Goal: Navigation & Orientation: Find specific page/section

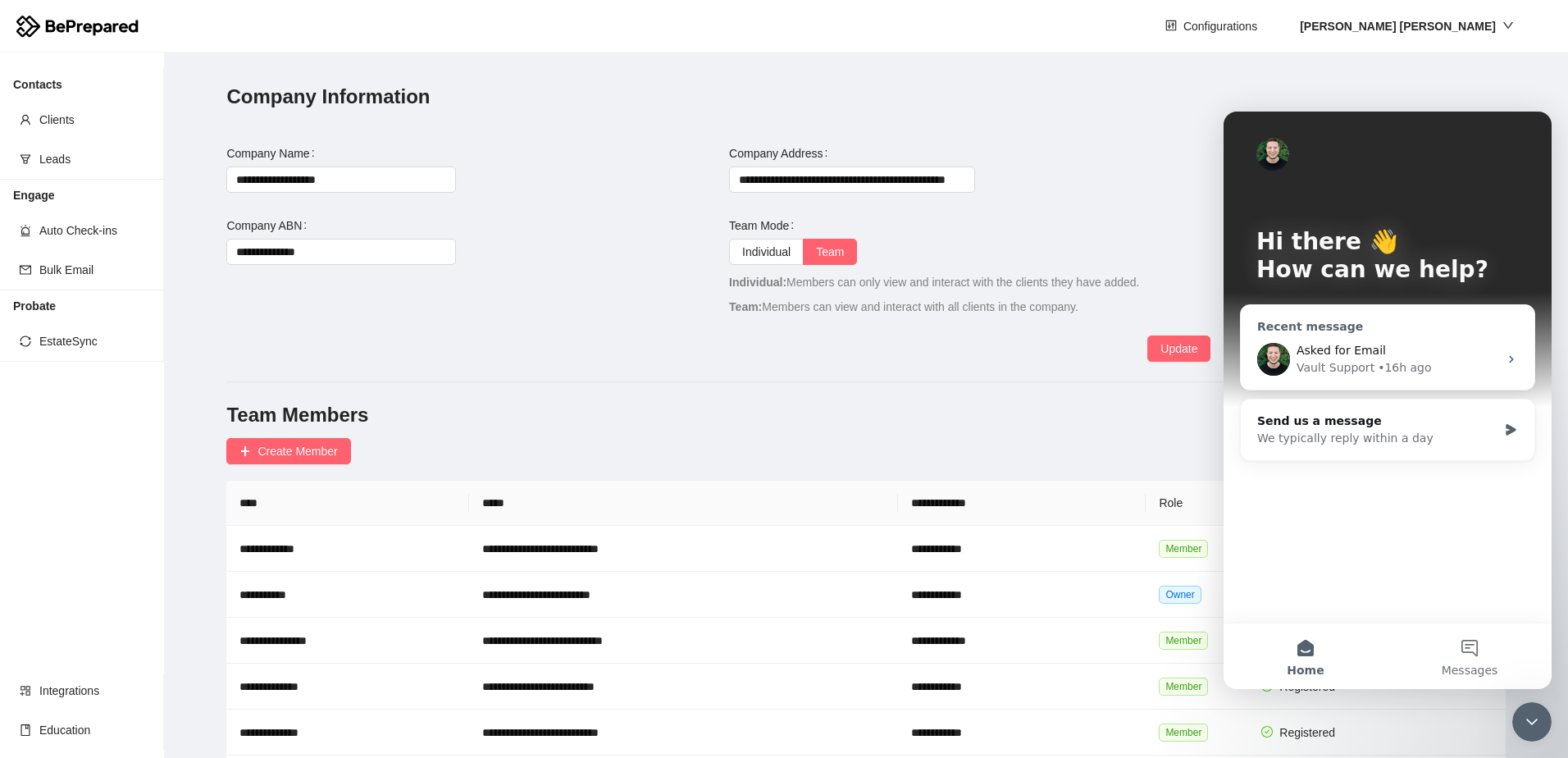
scroll to position [115, 0]
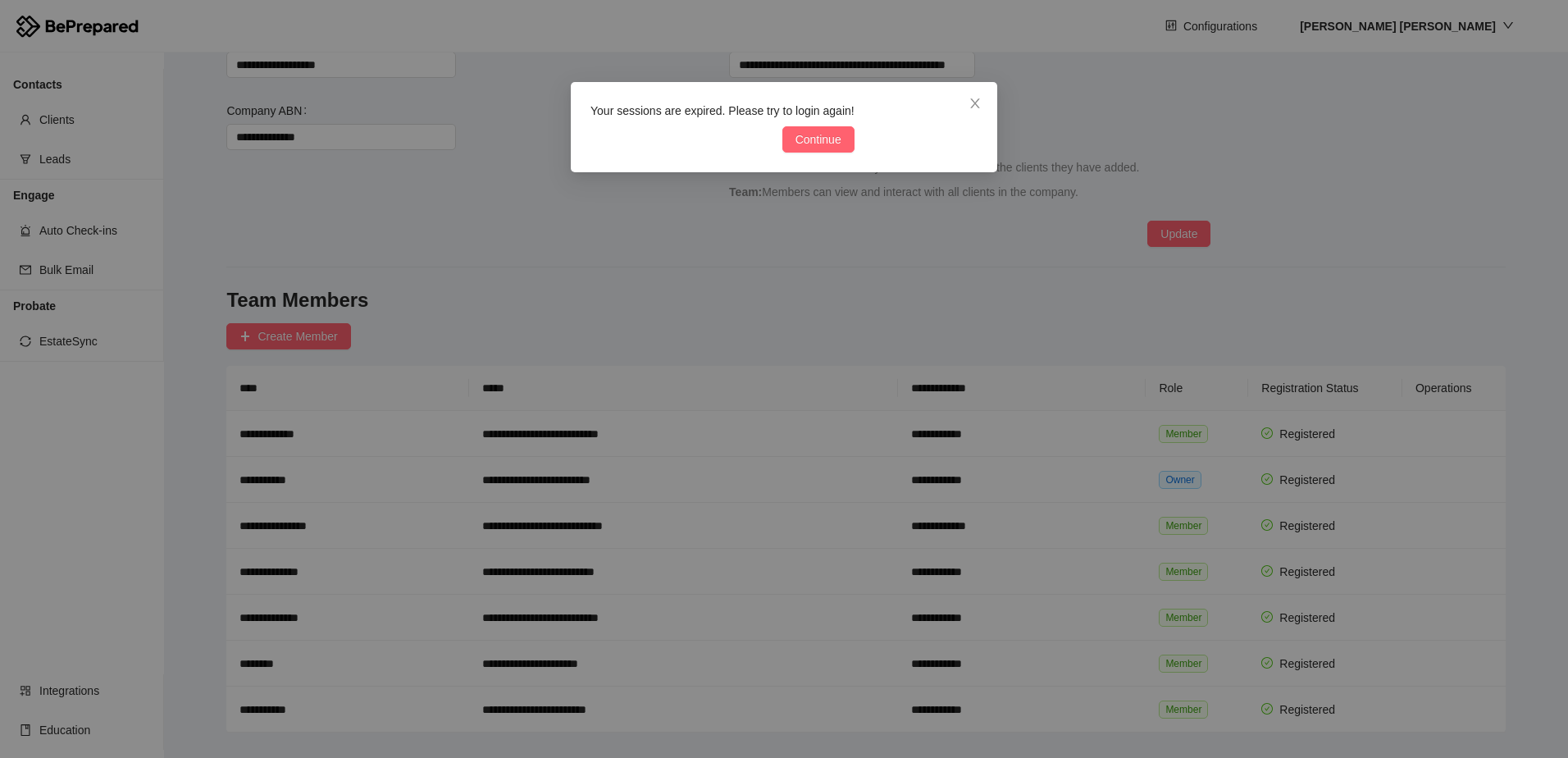
click at [1418, 361] on div "Your sessions are expired. Please try to login again! Continue" at bounding box center [784, 379] width 1568 height 758
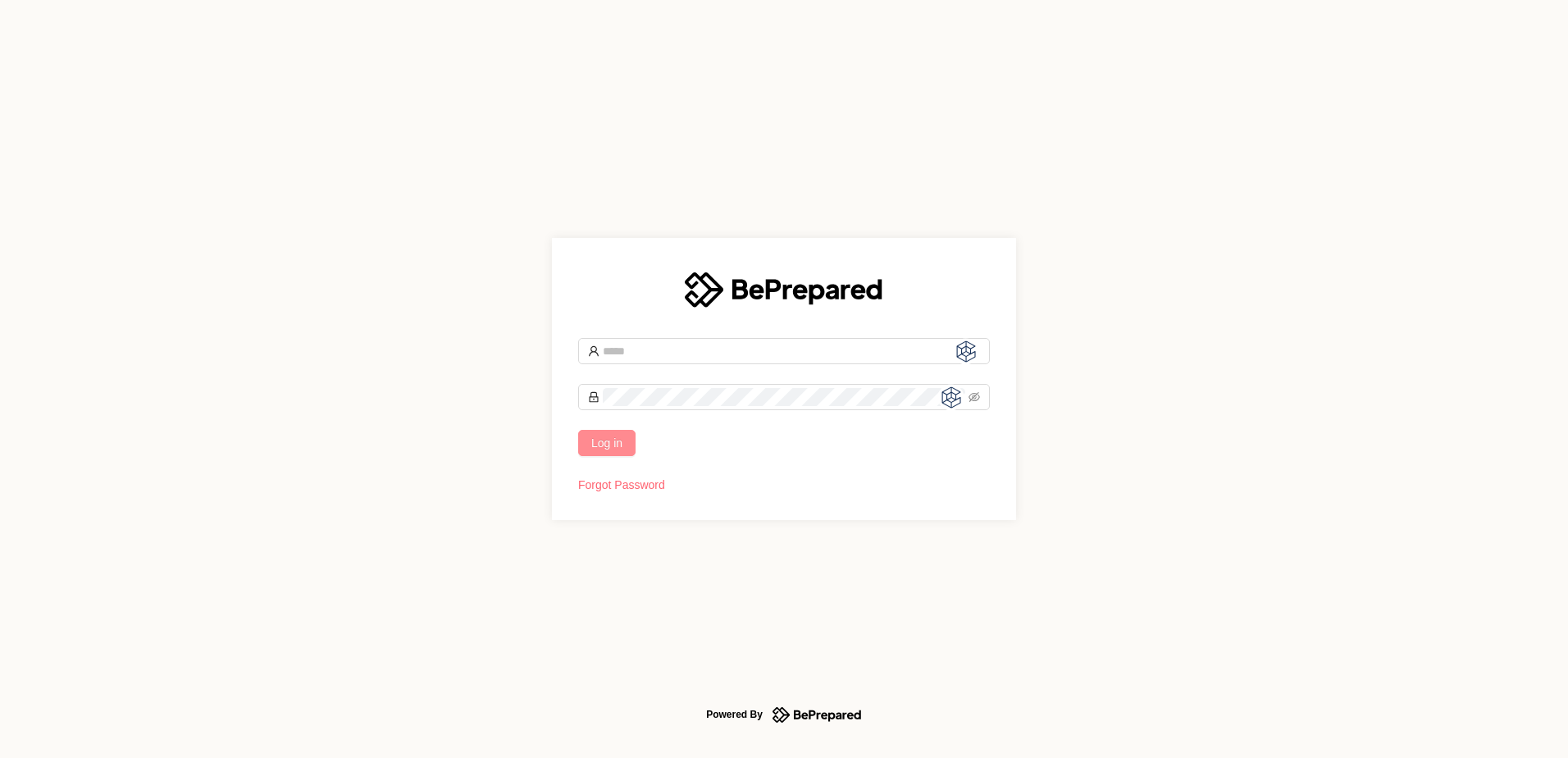
type input "**********"
click at [612, 452] on span "Log in" at bounding box center [607, 443] width 31 height 18
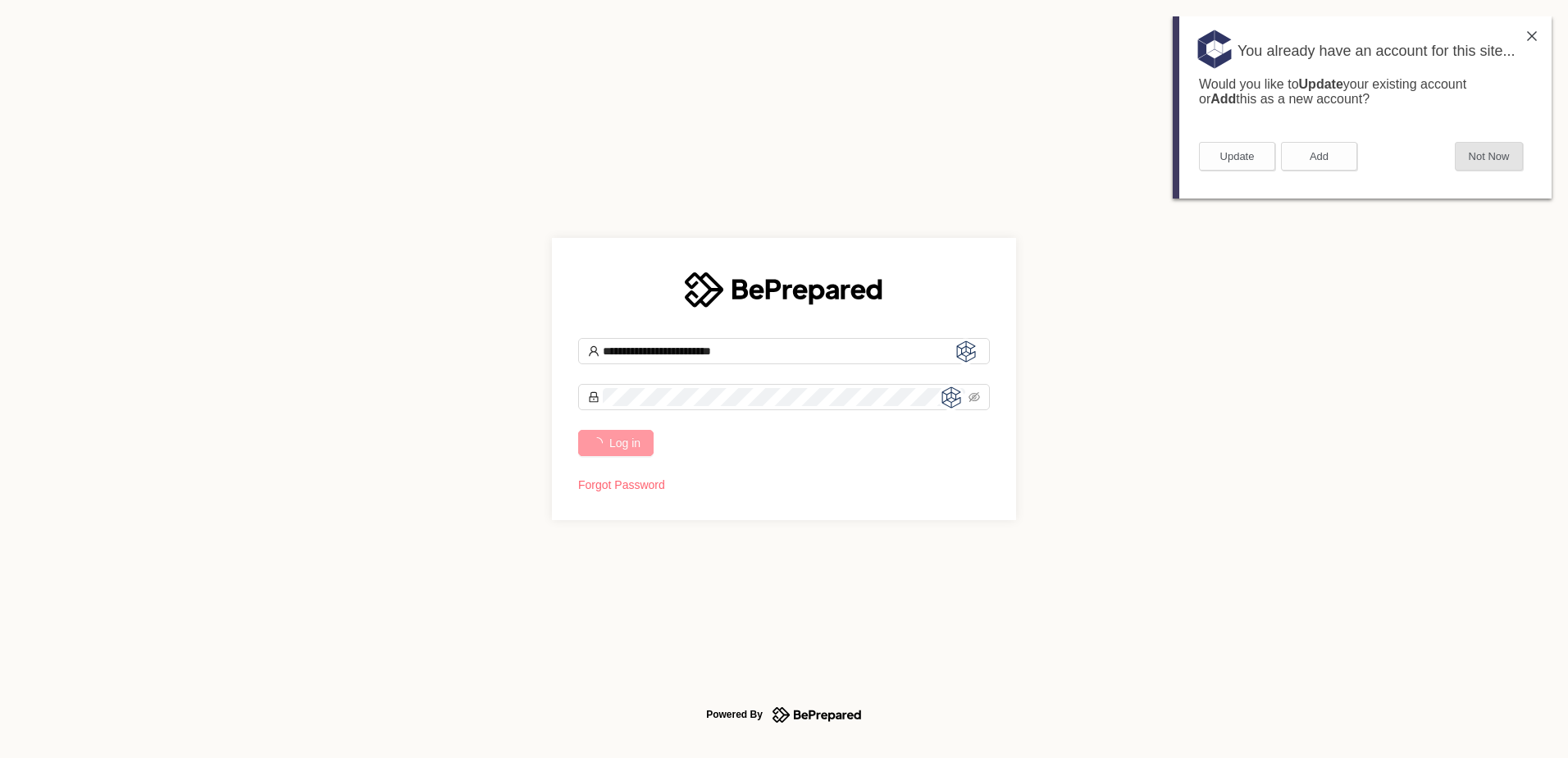
click at [1499, 155] on button "Not Now" at bounding box center [1489, 155] width 68 height 28
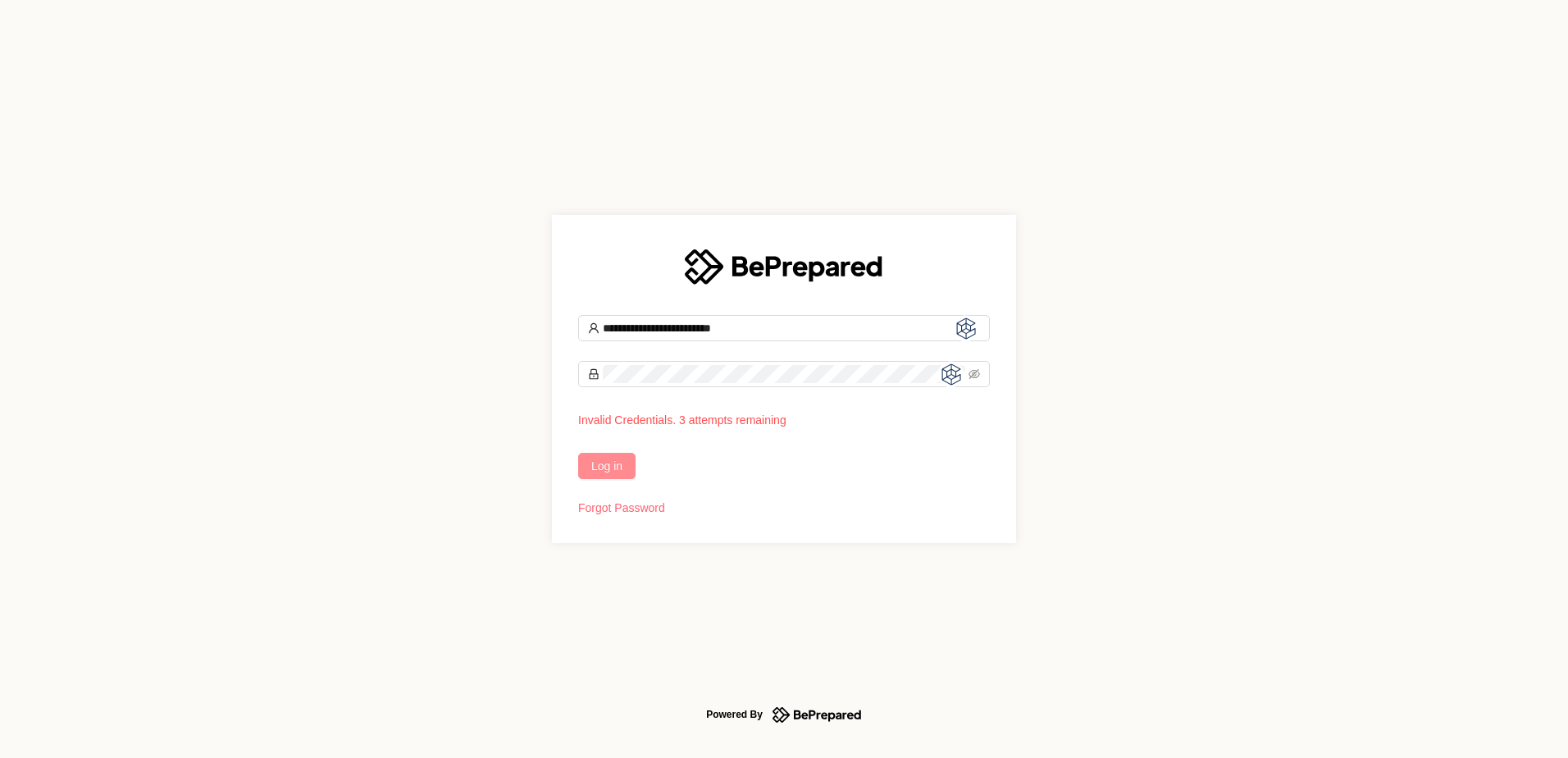
click at [602, 463] on span "Log in" at bounding box center [607, 465] width 31 height 18
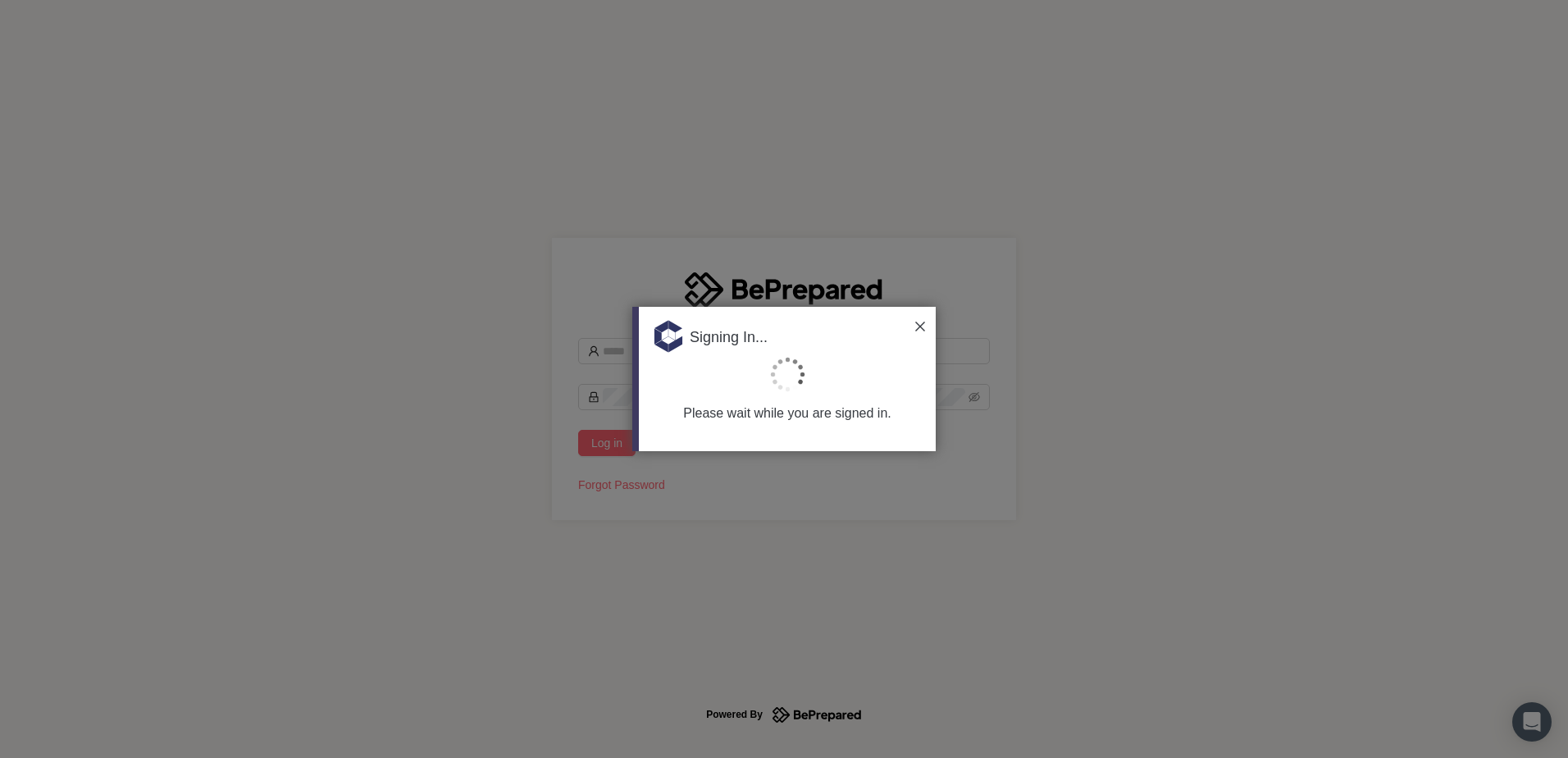
type input "**********"
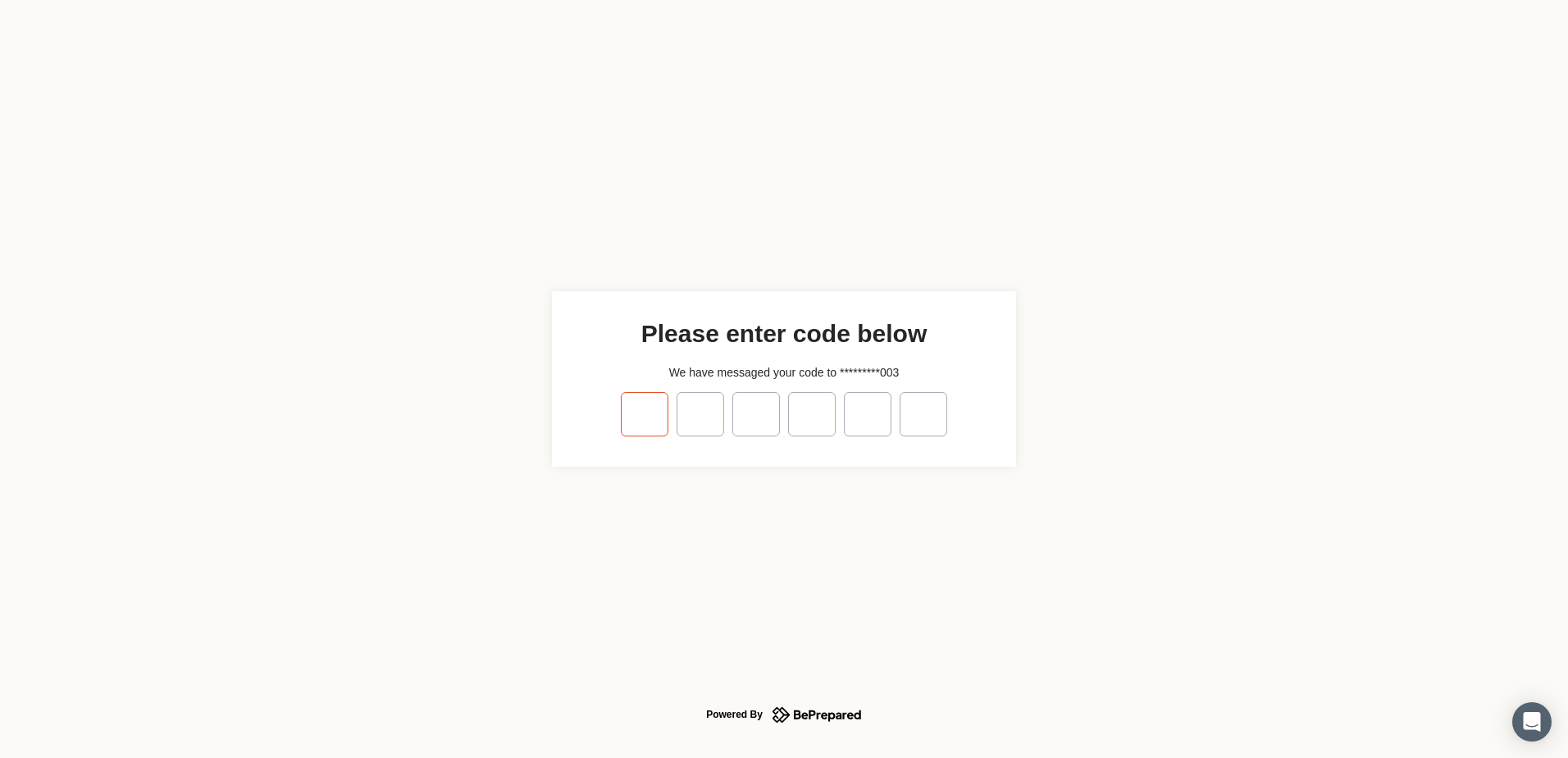
click at [645, 395] on input "tel" at bounding box center [645, 414] width 47 height 44
type input "*"
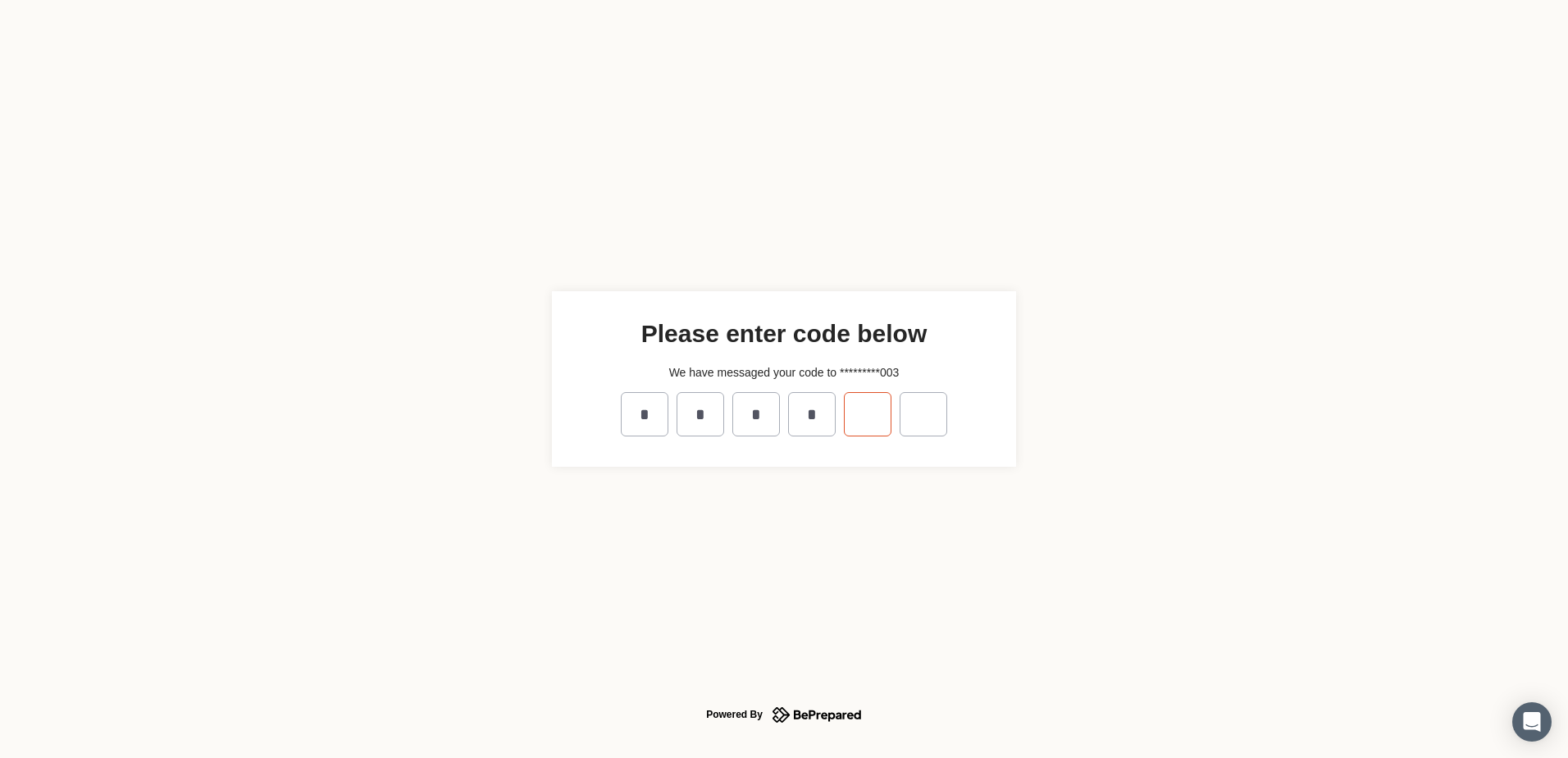
type input "*"
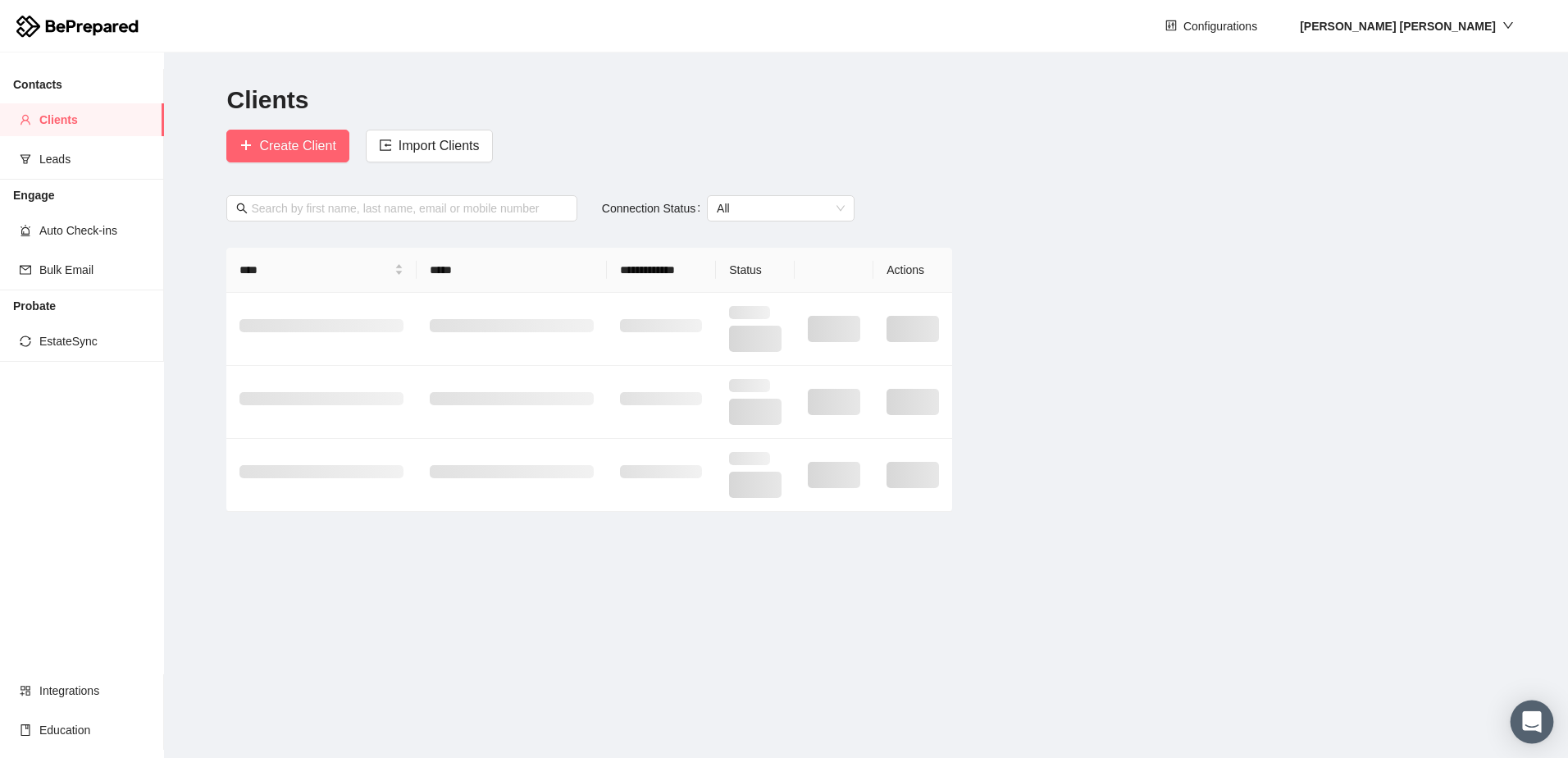
click at [1536, 723] on icon "Open Intercom Messenger" at bounding box center [1532, 722] width 19 height 22
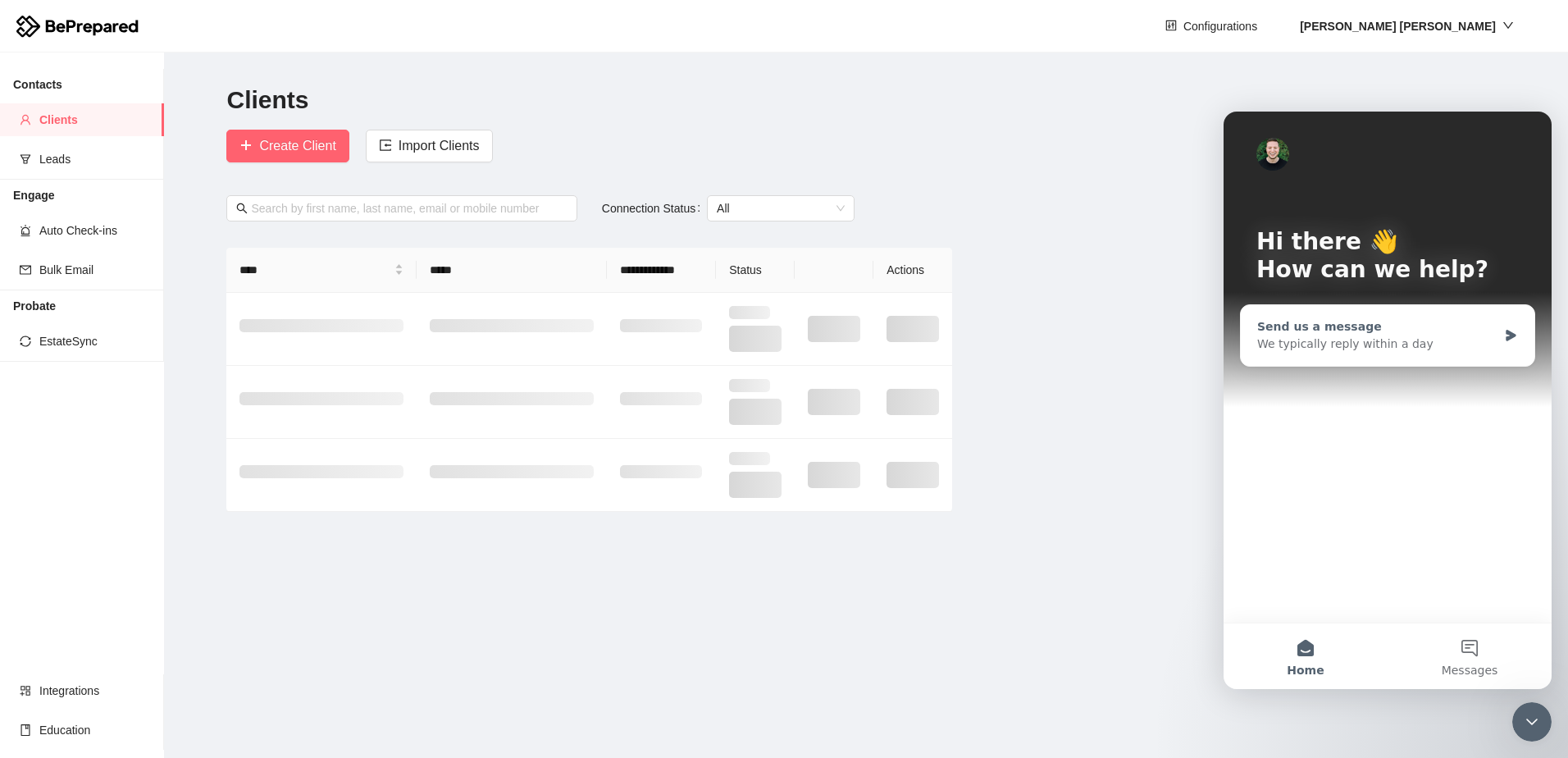
click at [1397, 348] on div "We typically reply within a day" at bounding box center [1377, 344] width 240 height 17
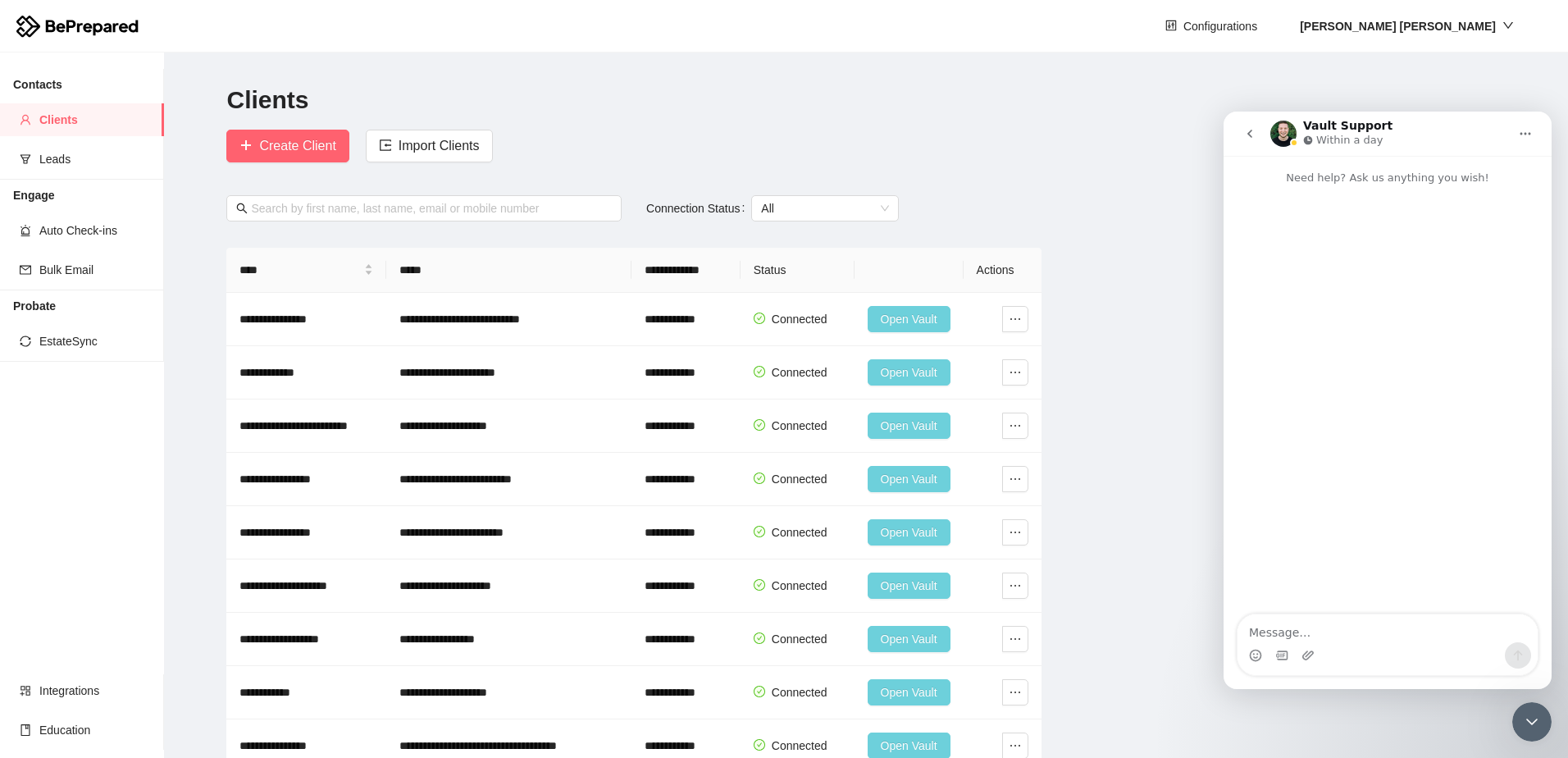
click at [1251, 136] on icon "go back" at bounding box center [1250, 134] width 5 height 9
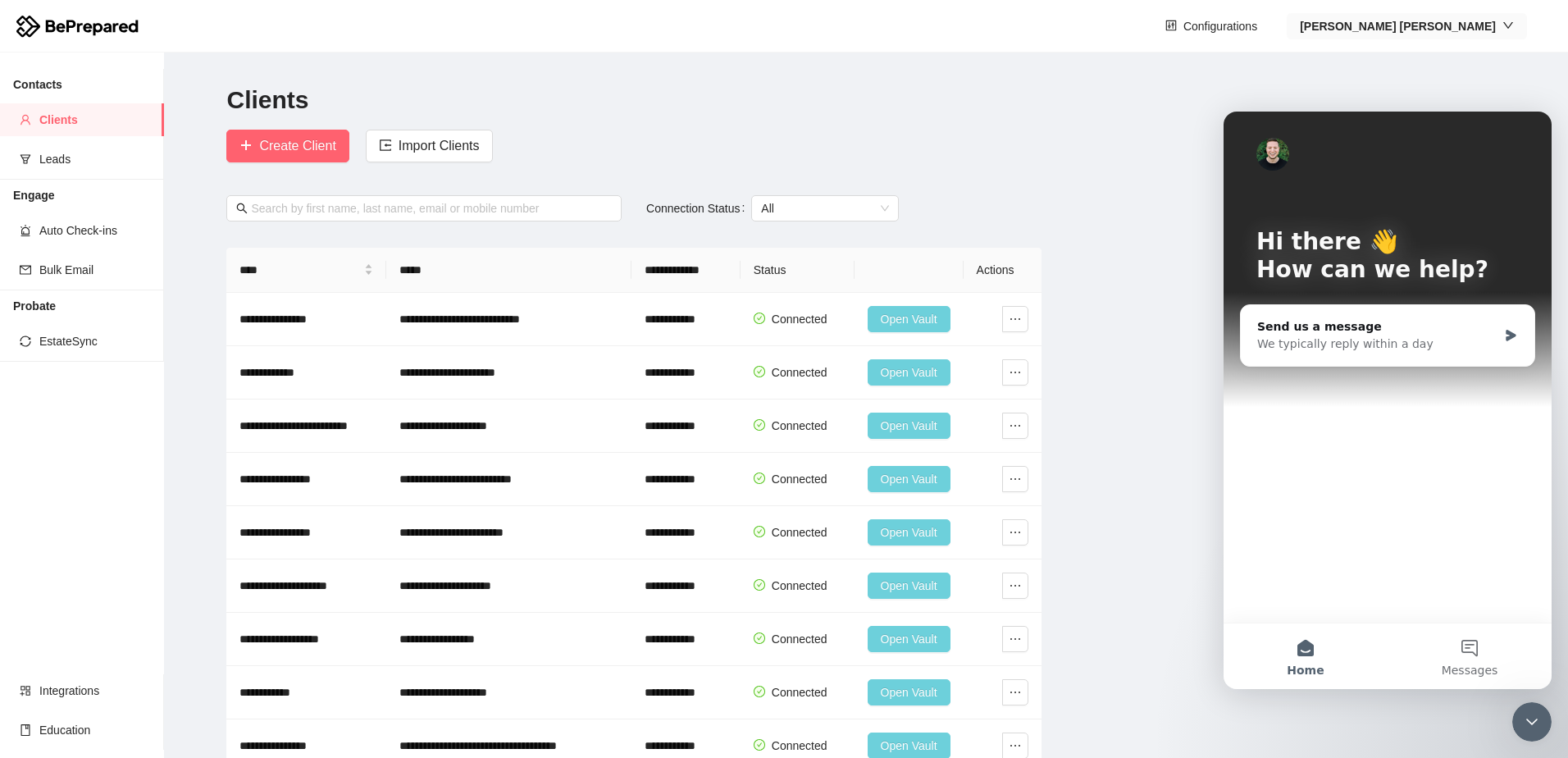
click at [1451, 28] on strong "[PERSON_NAME]" at bounding box center [1398, 26] width 196 height 13
click at [1470, 83] on span "Company" at bounding box center [1481, 84] width 73 height 18
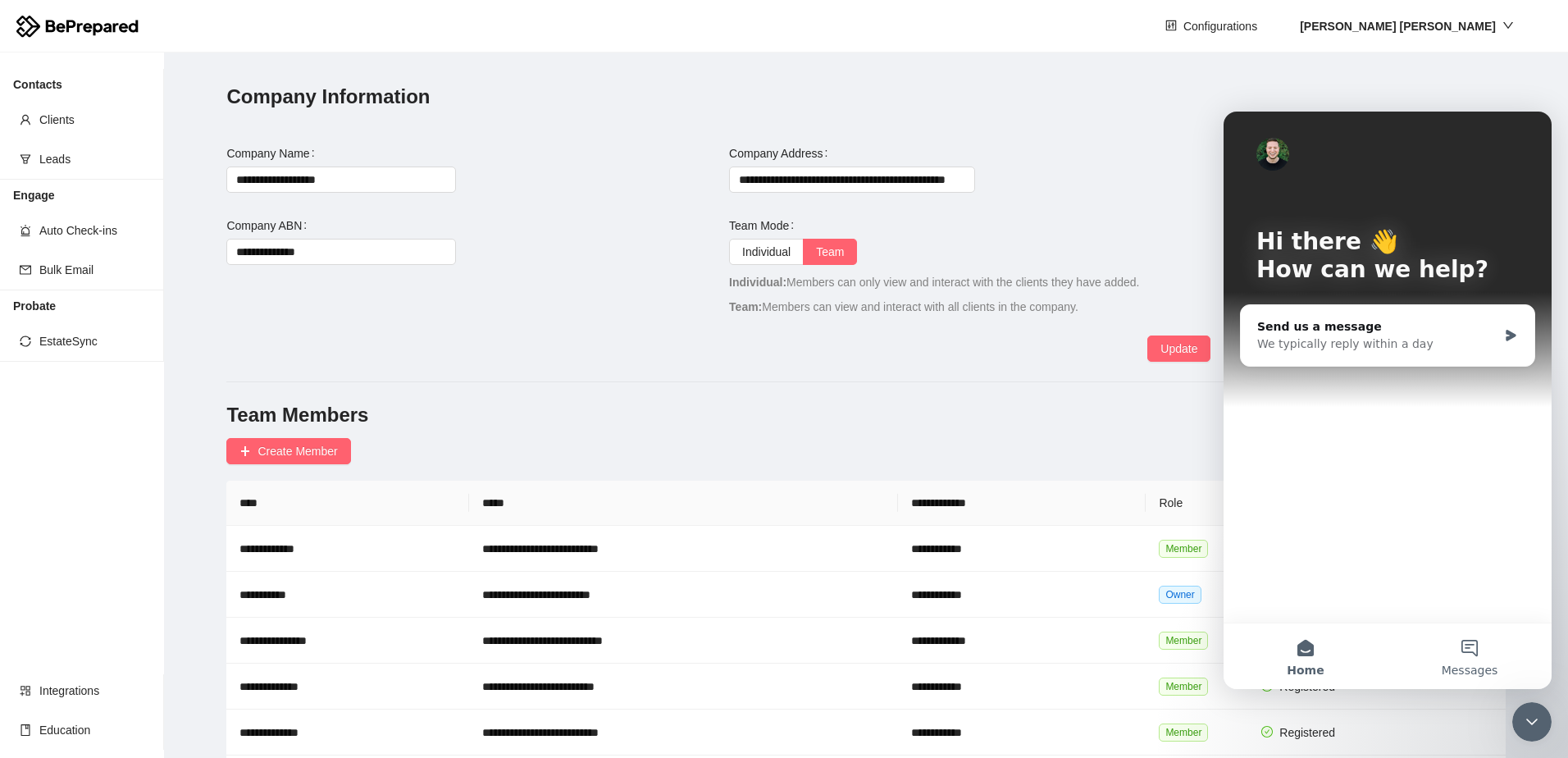
click at [1483, 654] on button "Messages" at bounding box center [1470, 656] width 164 height 66
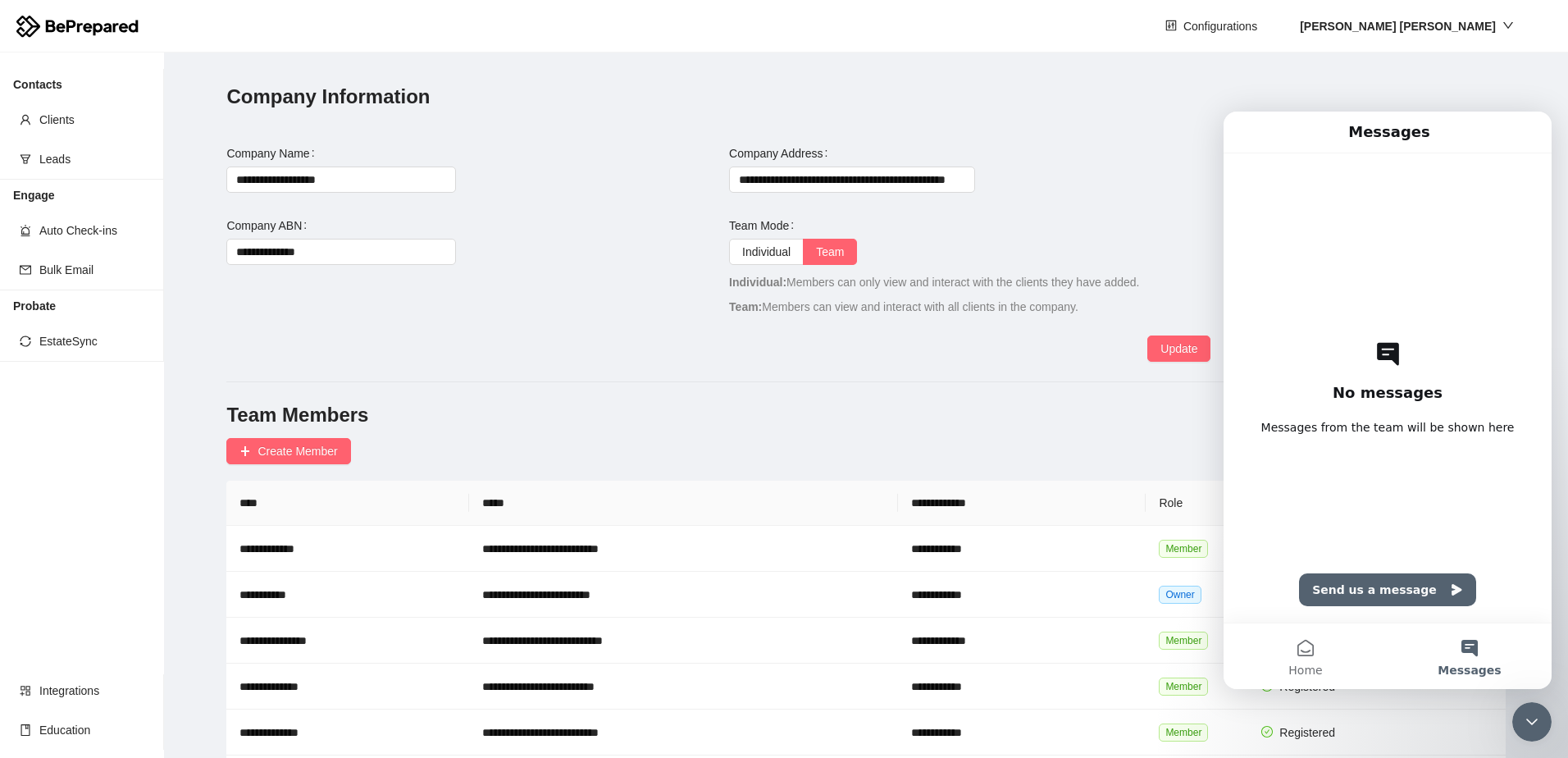
scroll to position [115, 0]
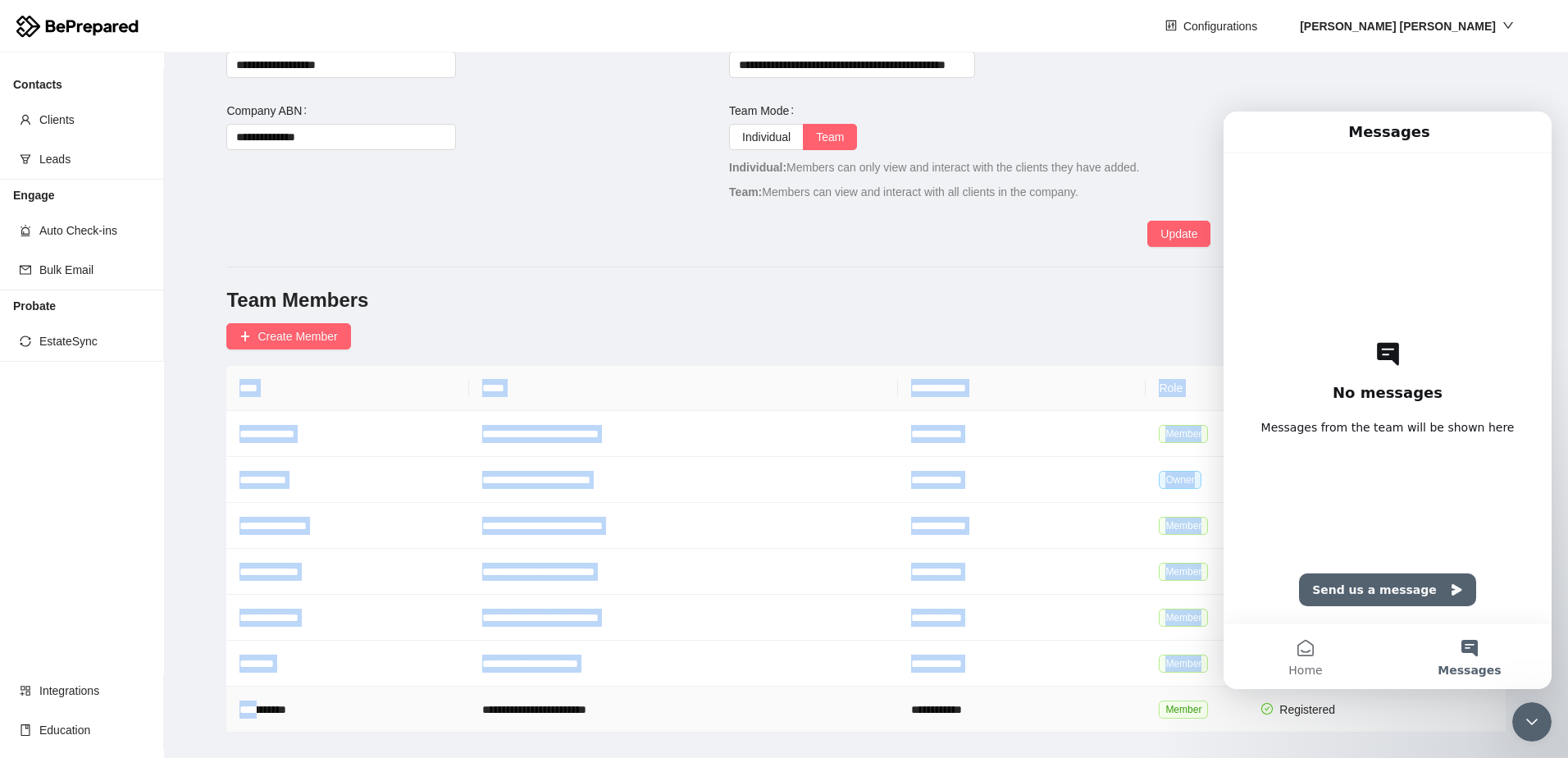
drag, startPoint x: 264, startPoint y: 711, endPoint x: 916, endPoint y: 731, distance: 652.3
click at [916, 731] on main "**********" at bounding box center [866, 405] width 1404 height 705
drag, startPoint x: 916, startPoint y: 731, endPoint x: 925, endPoint y: 720, distance: 14.2
click at [925, 720] on td "**********" at bounding box center [1022, 710] width 248 height 46
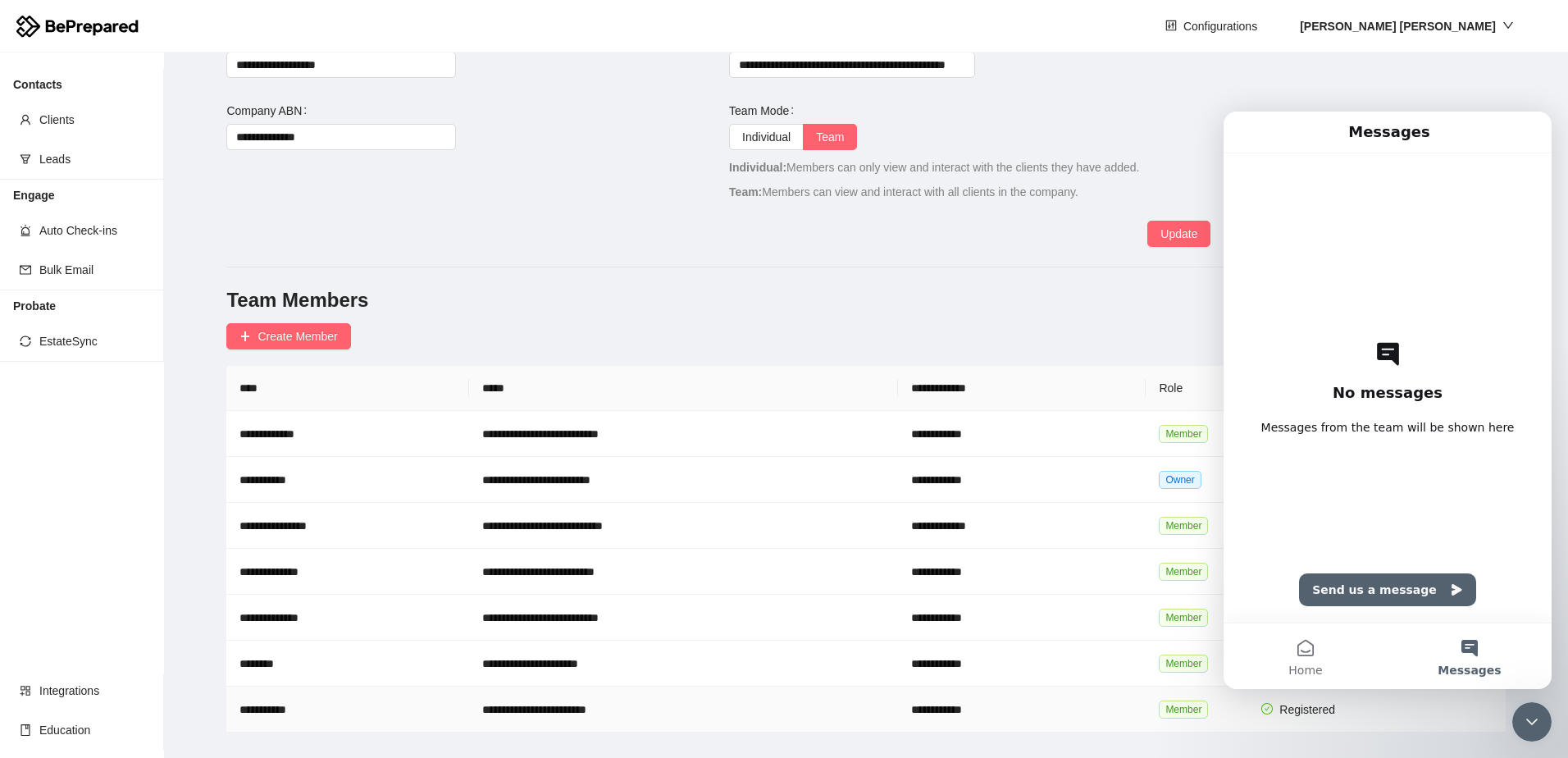
click at [960, 704] on td "**********" at bounding box center [1022, 710] width 248 height 46
drag, startPoint x: 1537, startPoint y: 742, endPoint x: 20, endPoint y: 1, distance: 1688.3
click at [1537, 742] on div at bounding box center [1533, 723] width 40 height 40
click at [1481, 27] on strong "Katie McRae" at bounding box center [1398, 26] width 196 height 13
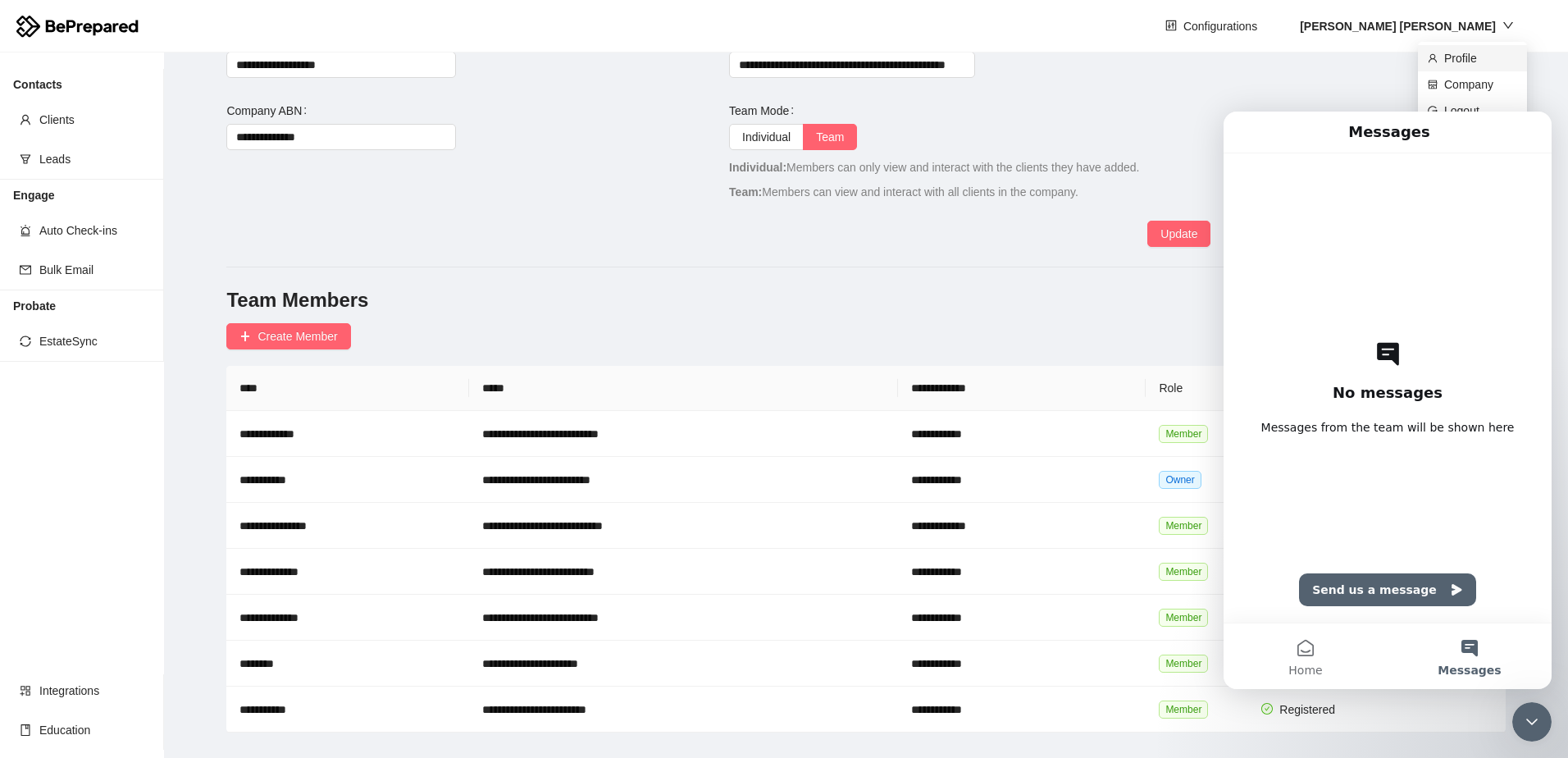
click at [1457, 59] on span "Profile" at bounding box center [1481, 58] width 73 height 18
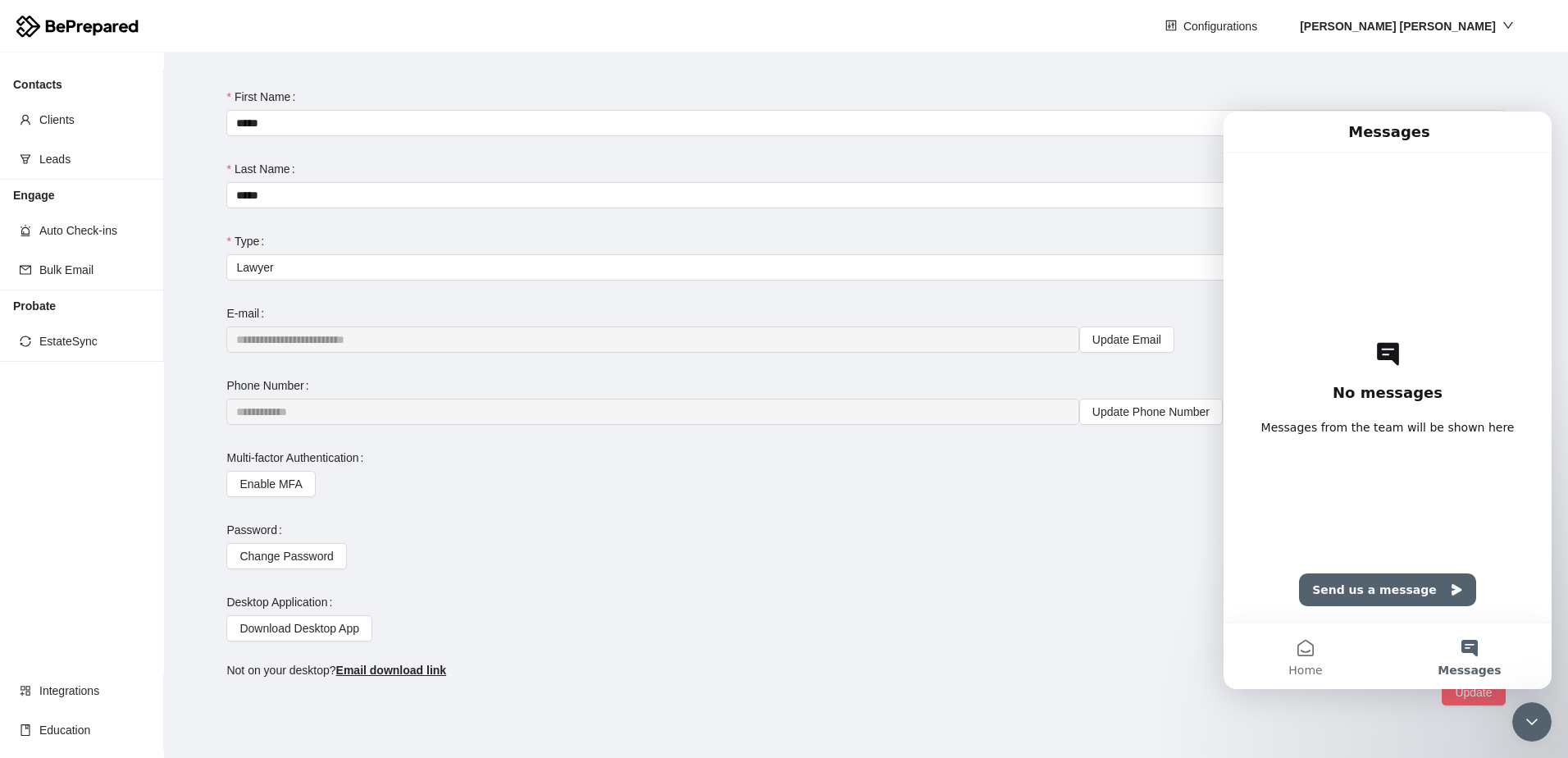
click at [576, 582] on form "**********" at bounding box center [866, 395] width 1279 height 622
click at [1544, 722] on div "Close Intercom Messenger" at bounding box center [1533, 723] width 40 height 40
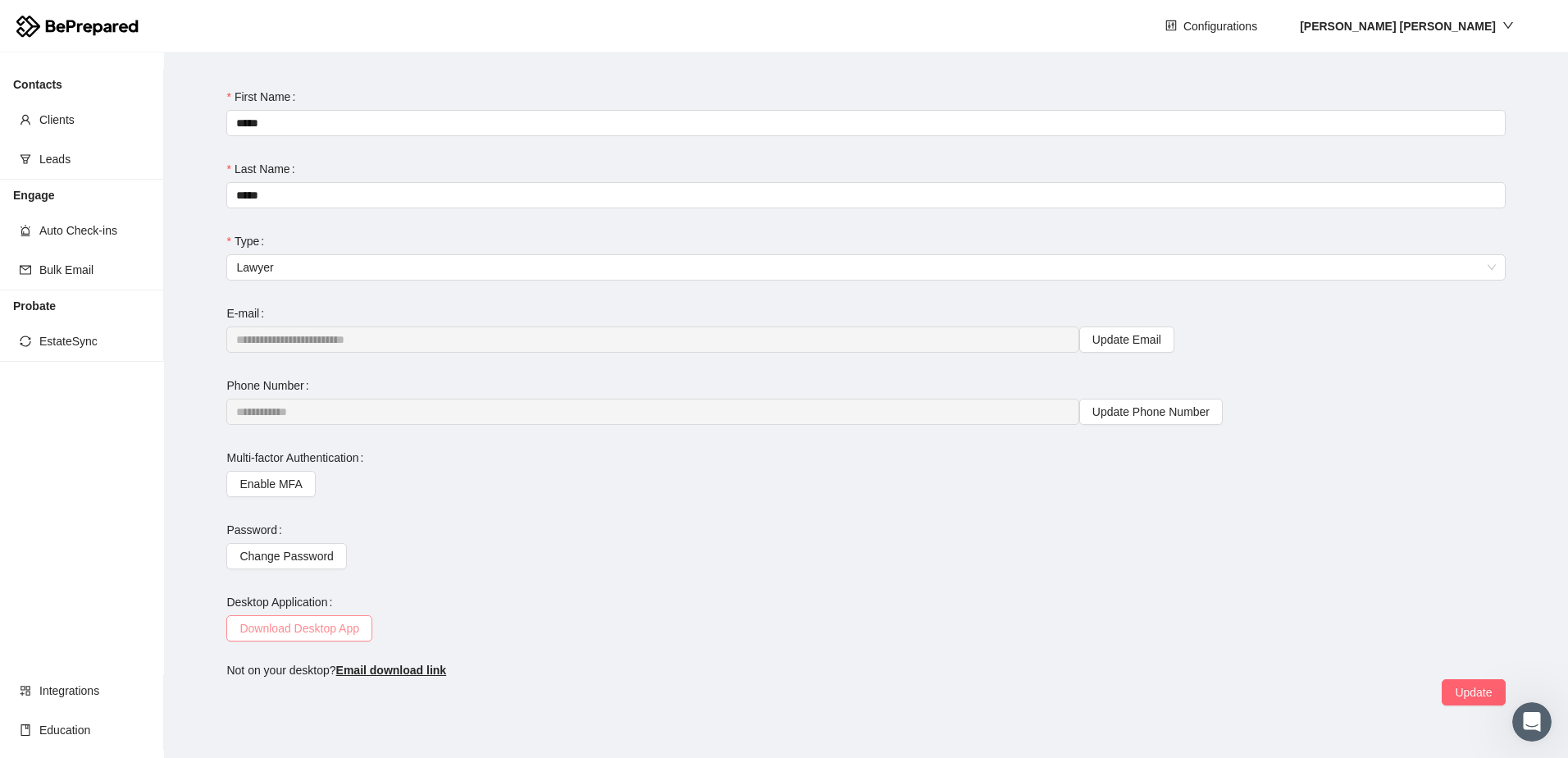
click at [299, 623] on span "Download Desktop App" at bounding box center [299, 629] width 120 height 18
click at [409, 667] on span "Email download link" at bounding box center [392, 670] width 110 height 13
click at [1496, 20] on strong "Katie McRae" at bounding box center [1398, 26] width 196 height 13
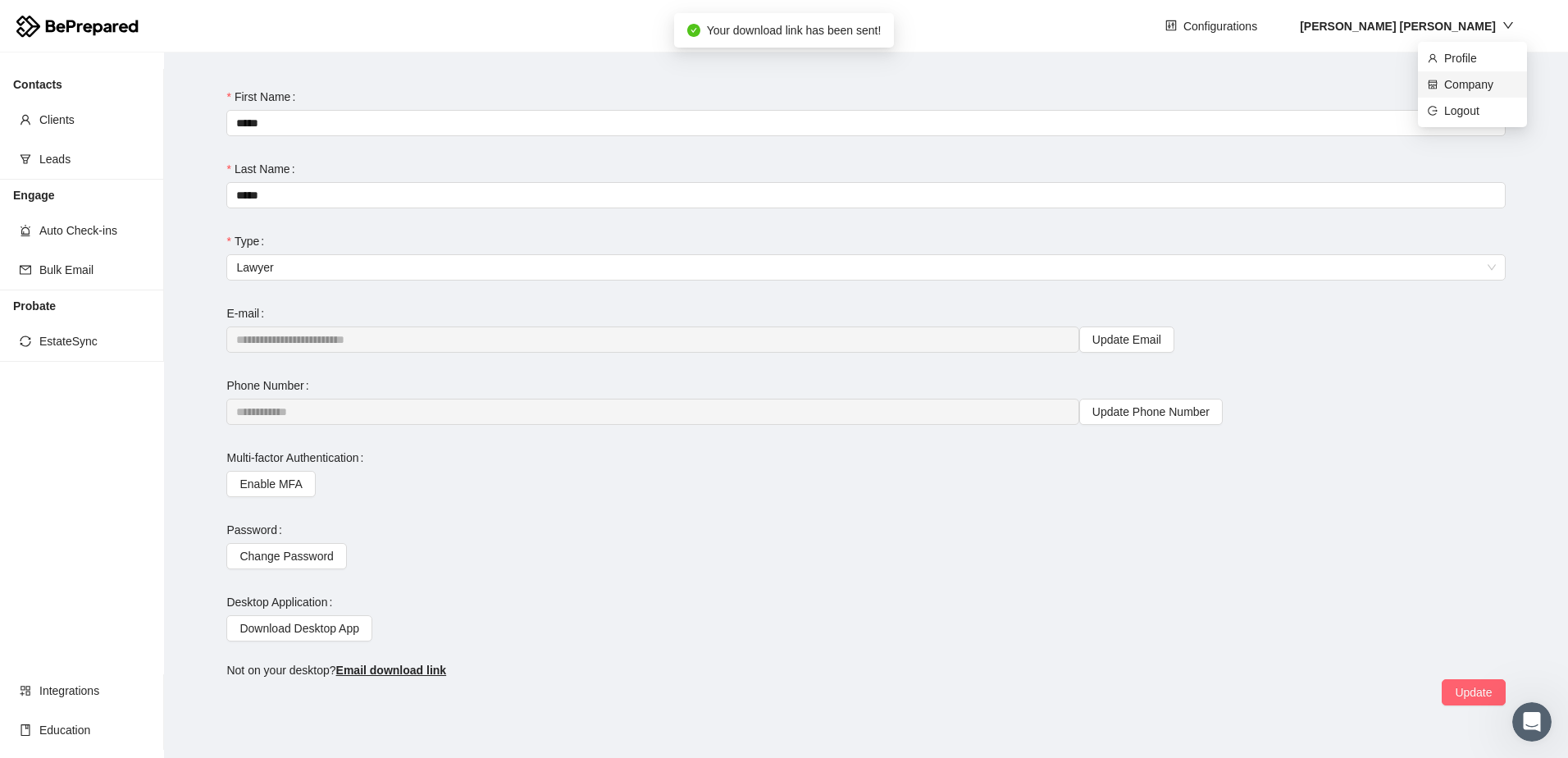
click at [1452, 86] on span "Company" at bounding box center [1481, 84] width 73 height 18
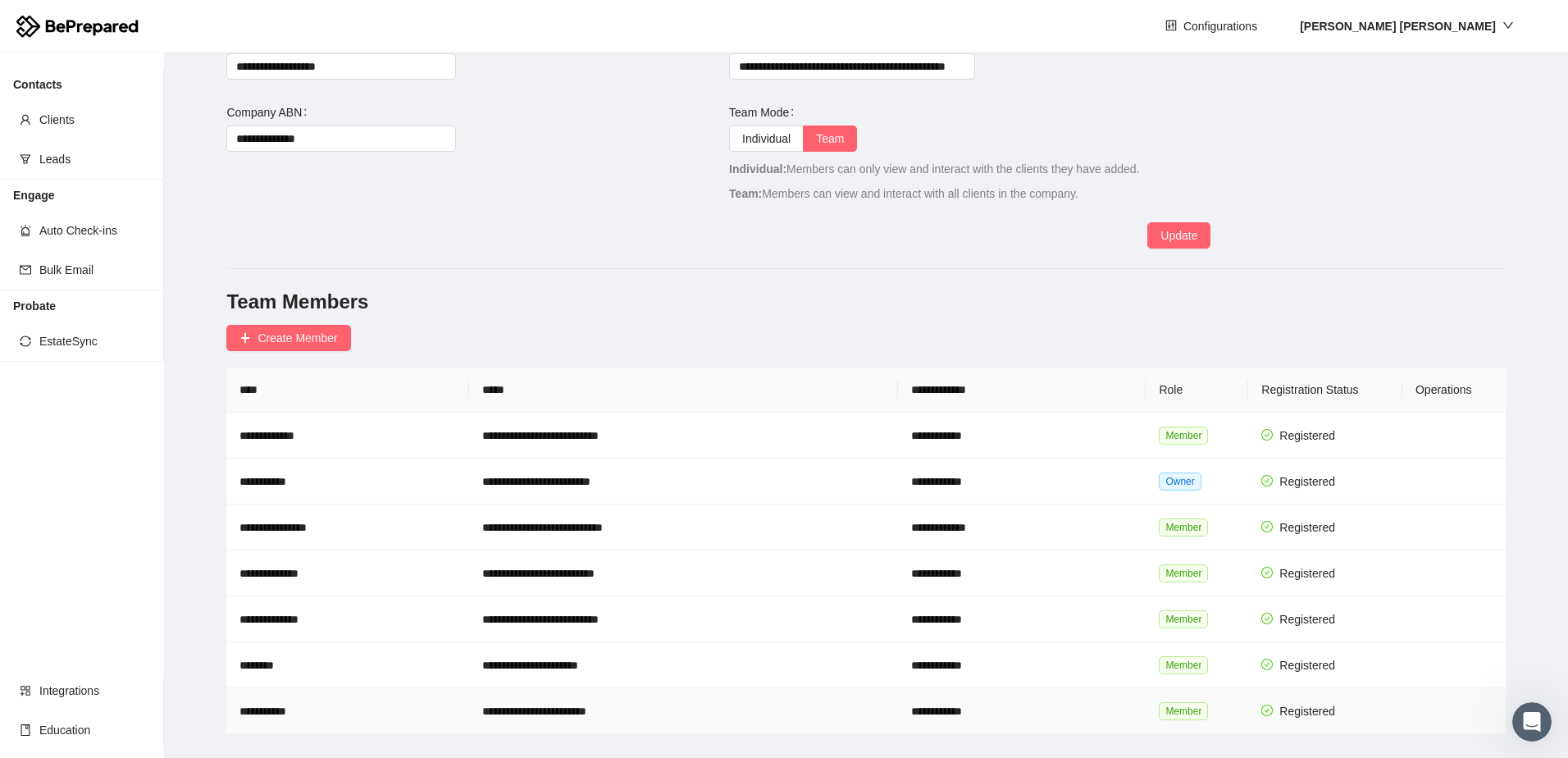
scroll to position [115, 0]
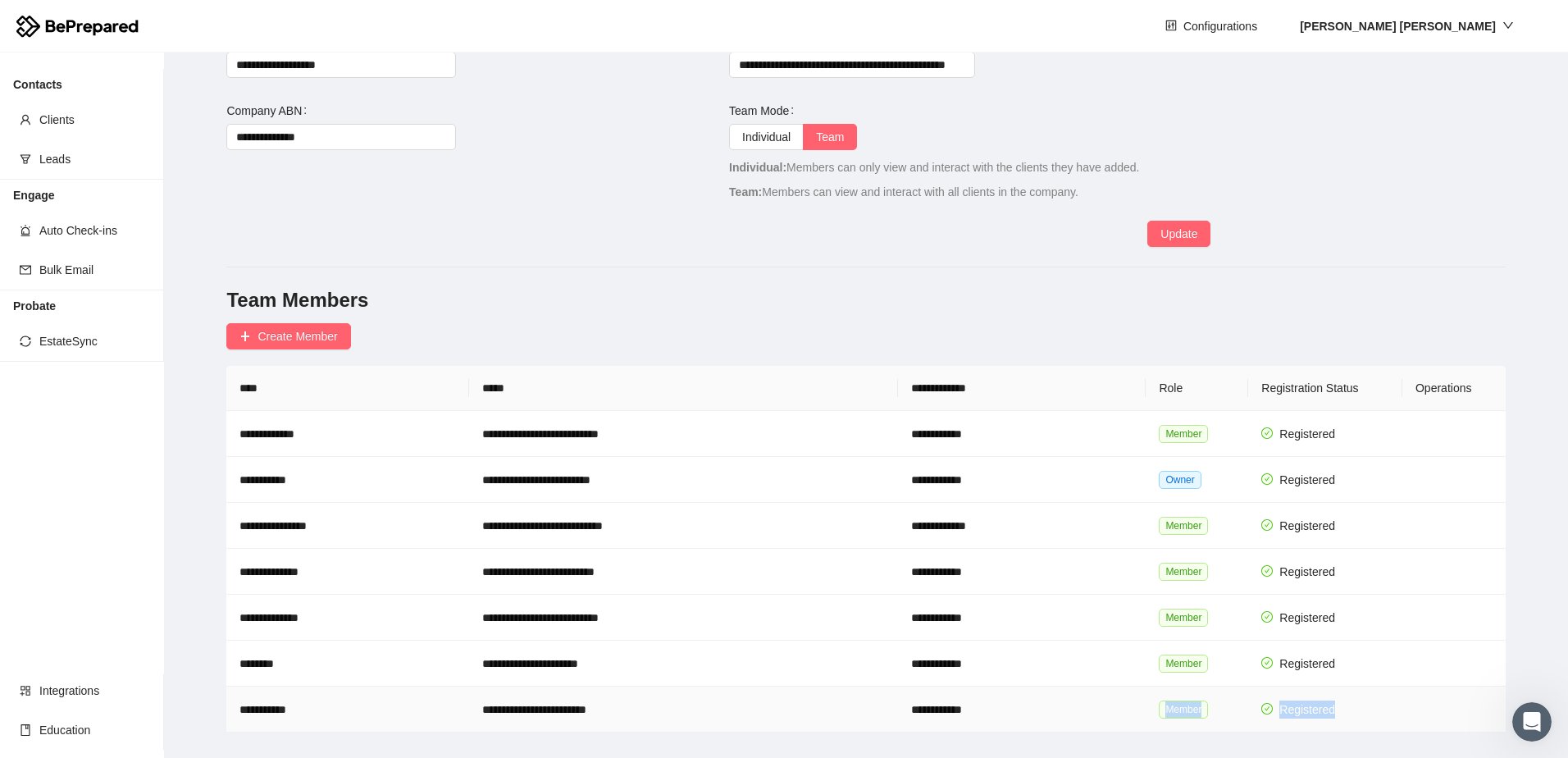
drag, startPoint x: 1030, startPoint y: 704, endPoint x: 910, endPoint y: 700, distance: 120.1
click at [910, 700] on tr "**********" at bounding box center [866, 710] width 1279 height 46
click at [910, 700] on td "**********" at bounding box center [1022, 710] width 248 height 46
click at [1529, 728] on icon "Open Intercom Messenger" at bounding box center [1532, 722] width 27 height 27
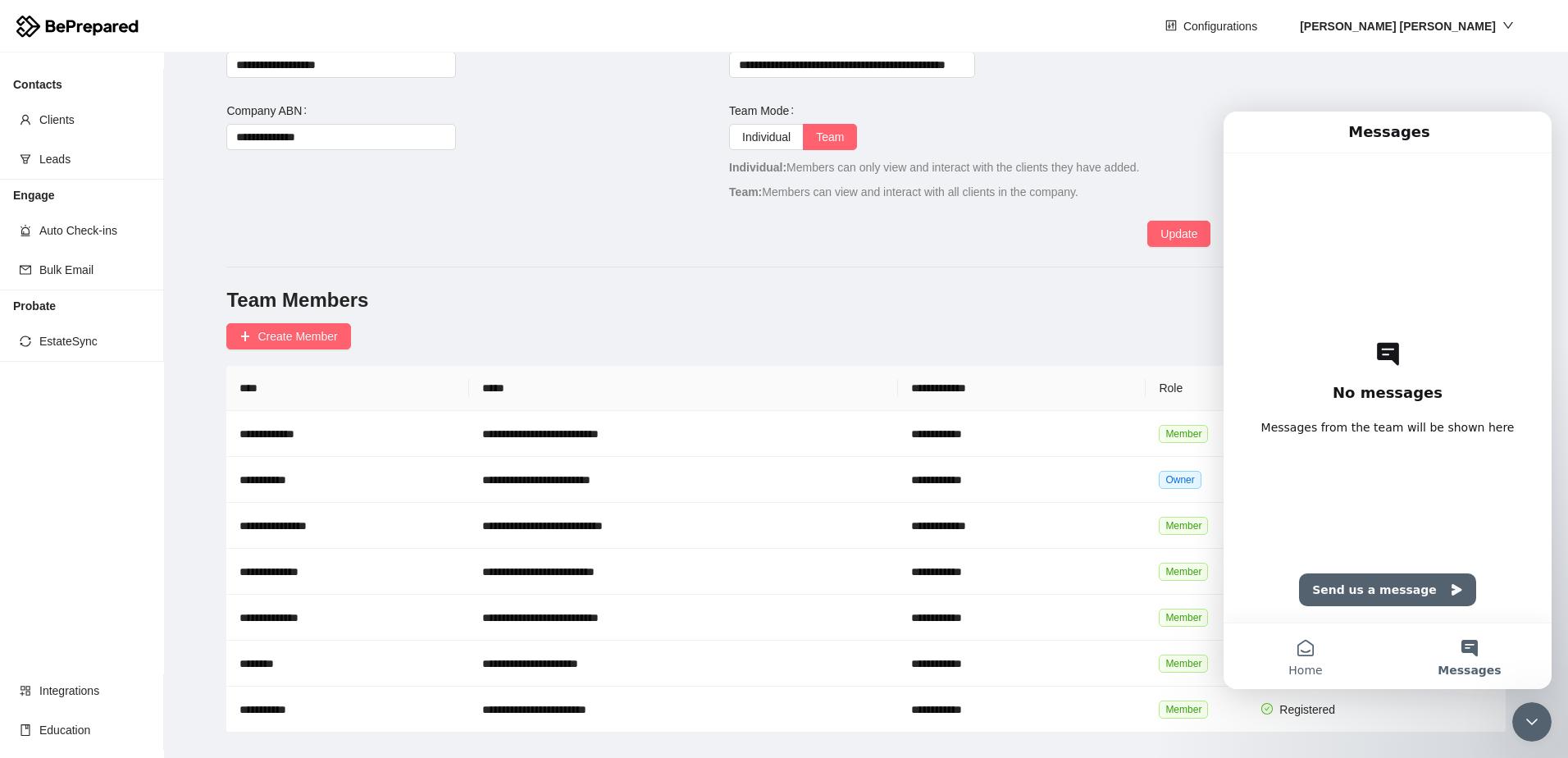
click at [1292, 665] on span "Home" at bounding box center [1305, 670] width 34 height 11
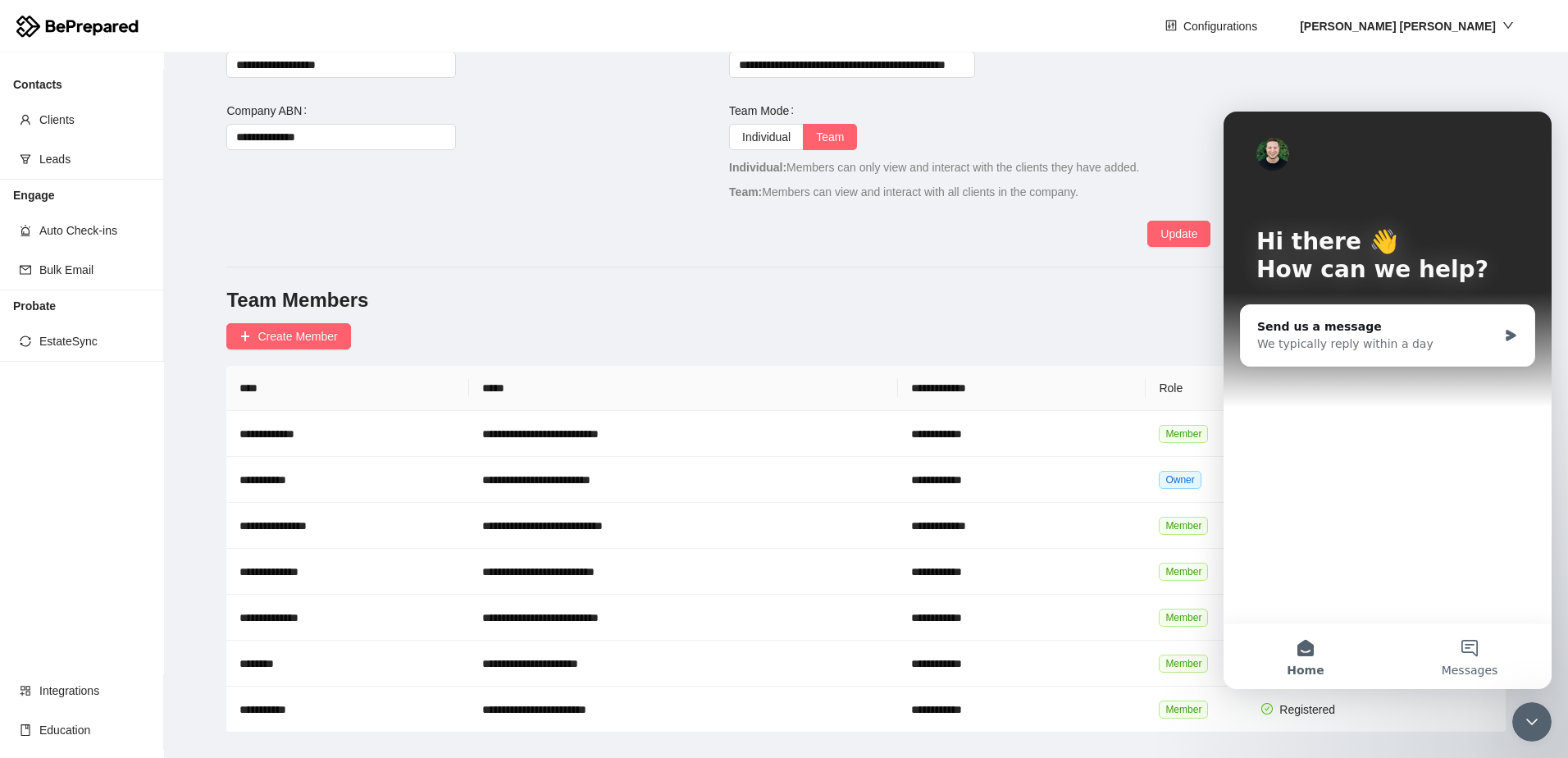
click at [1470, 666] on span "Messages" at bounding box center [1470, 670] width 57 height 11
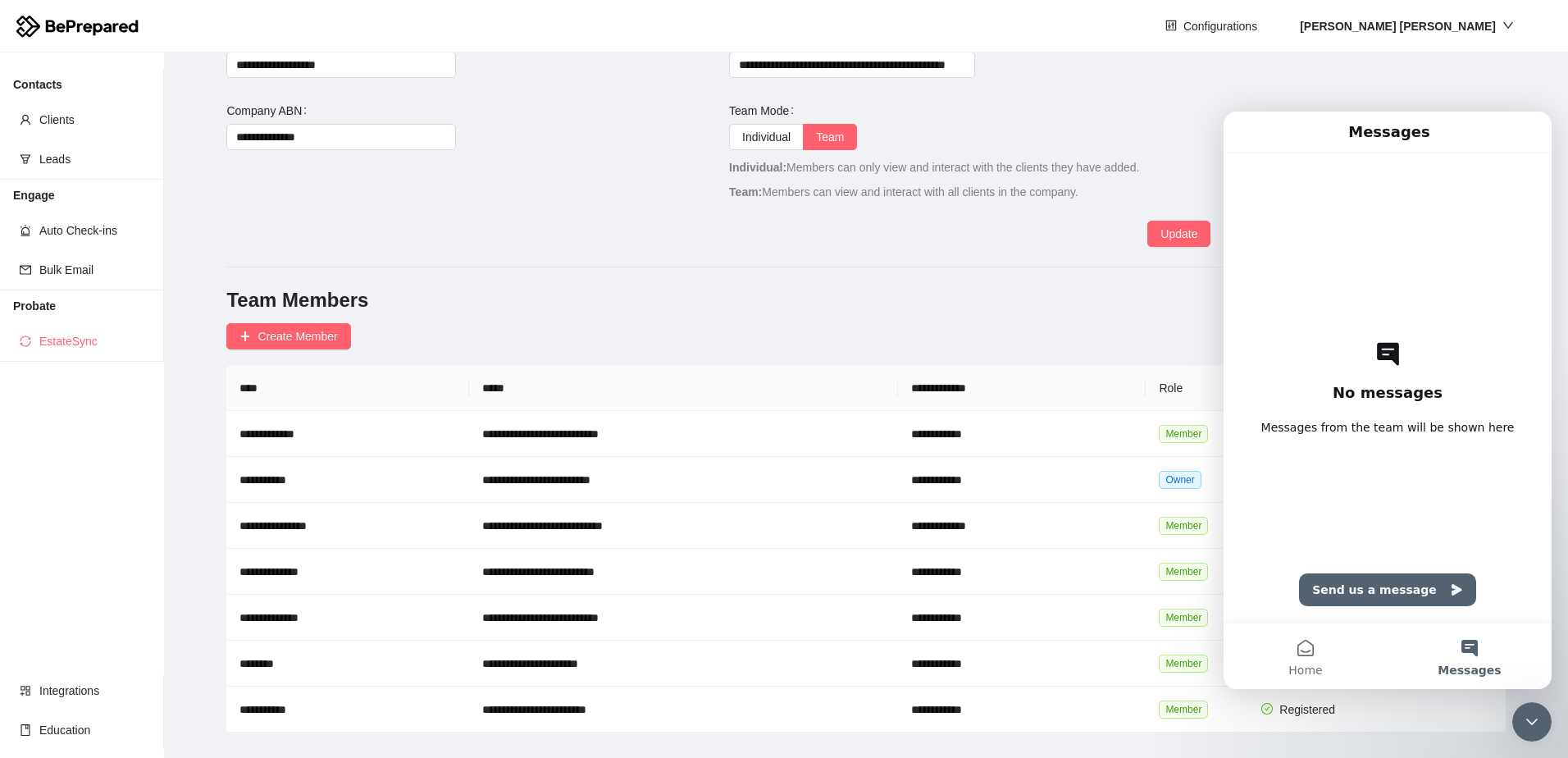
drag, startPoint x: 79, startPoint y: 344, endPoint x: 55, endPoint y: 344, distance: 24.0
click at [55, 344] on span "EstateSync" at bounding box center [95, 341] width 111 height 33
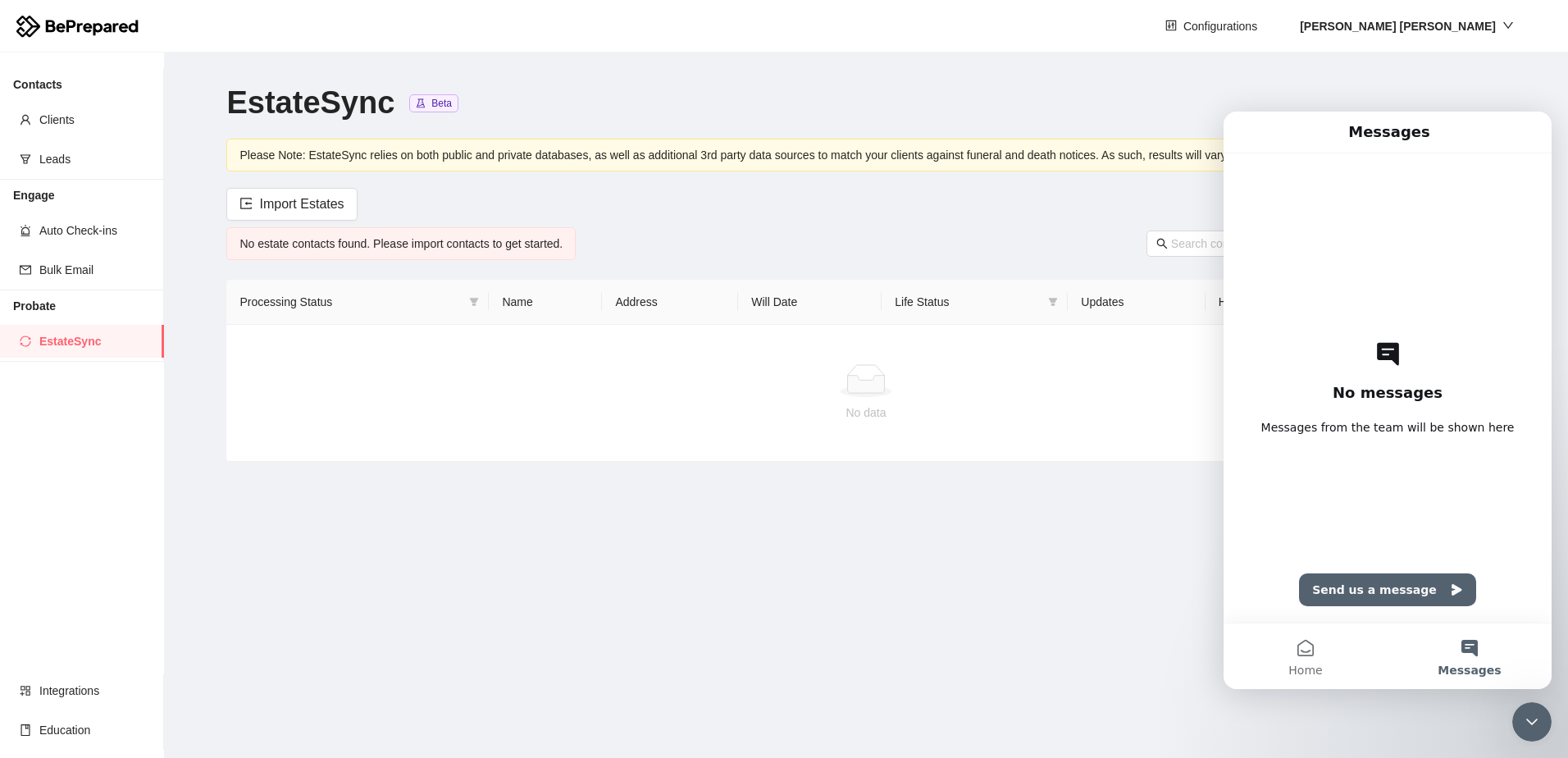
click at [463, 554] on main "EstateSync Beta Please Note: EstateSync relies on both public and private datab…" at bounding box center [866, 405] width 1404 height 705
click at [1256, 676] on button "Home" at bounding box center [1306, 656] width 164 height 66
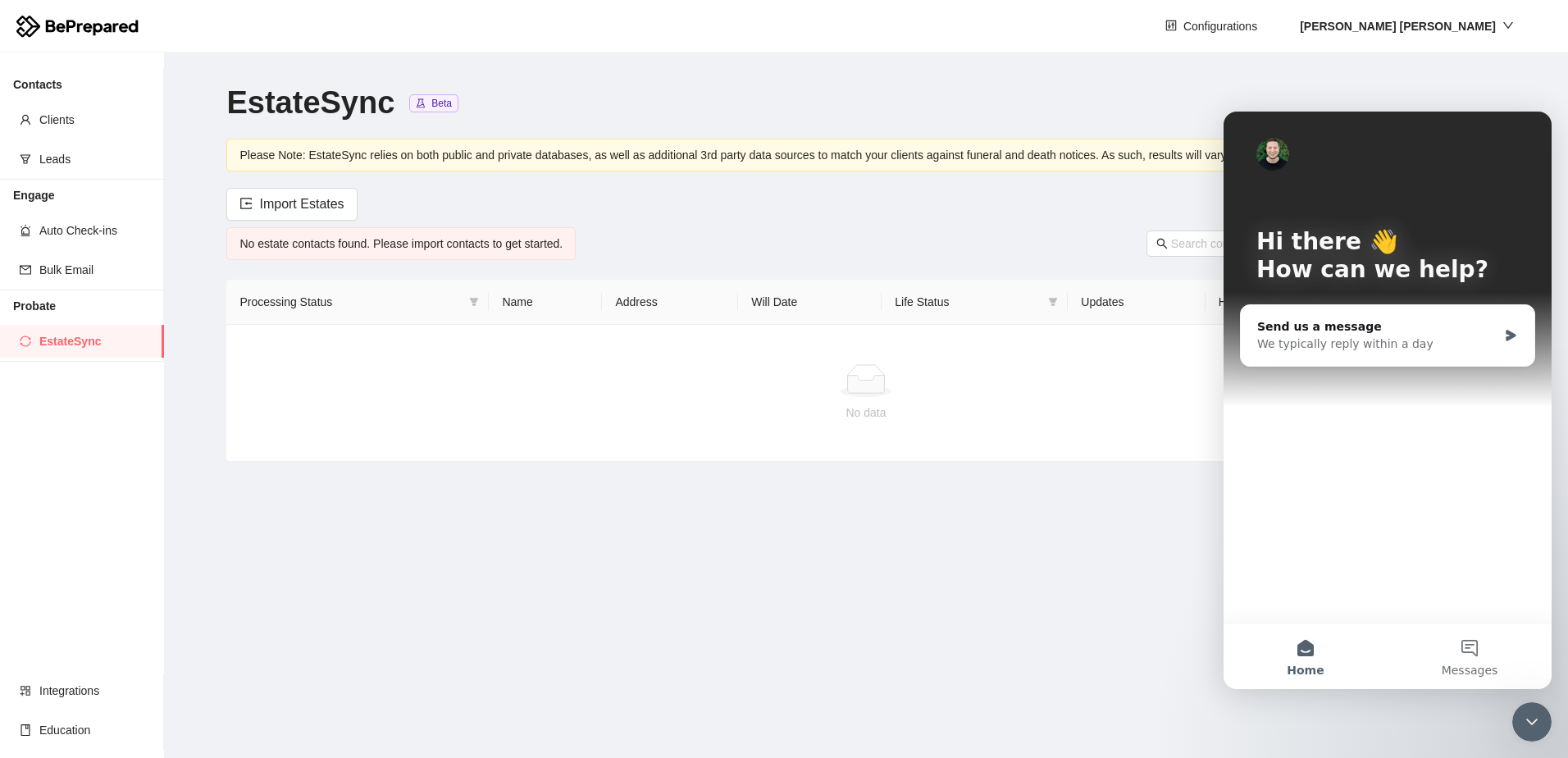
click at [994, 578] on main "EstateSync Beta Please Note: EstateSync relies on both public and private datab…" at bounding box center [866, 405] width 1404 height 705
click at [1483, 28] on strong "Katie McRae" at bounding box center [1398, 26] width 196 height 13
click at [1467, 82] on span "Company" at bounding box center [1481, 84] width 73 height 18
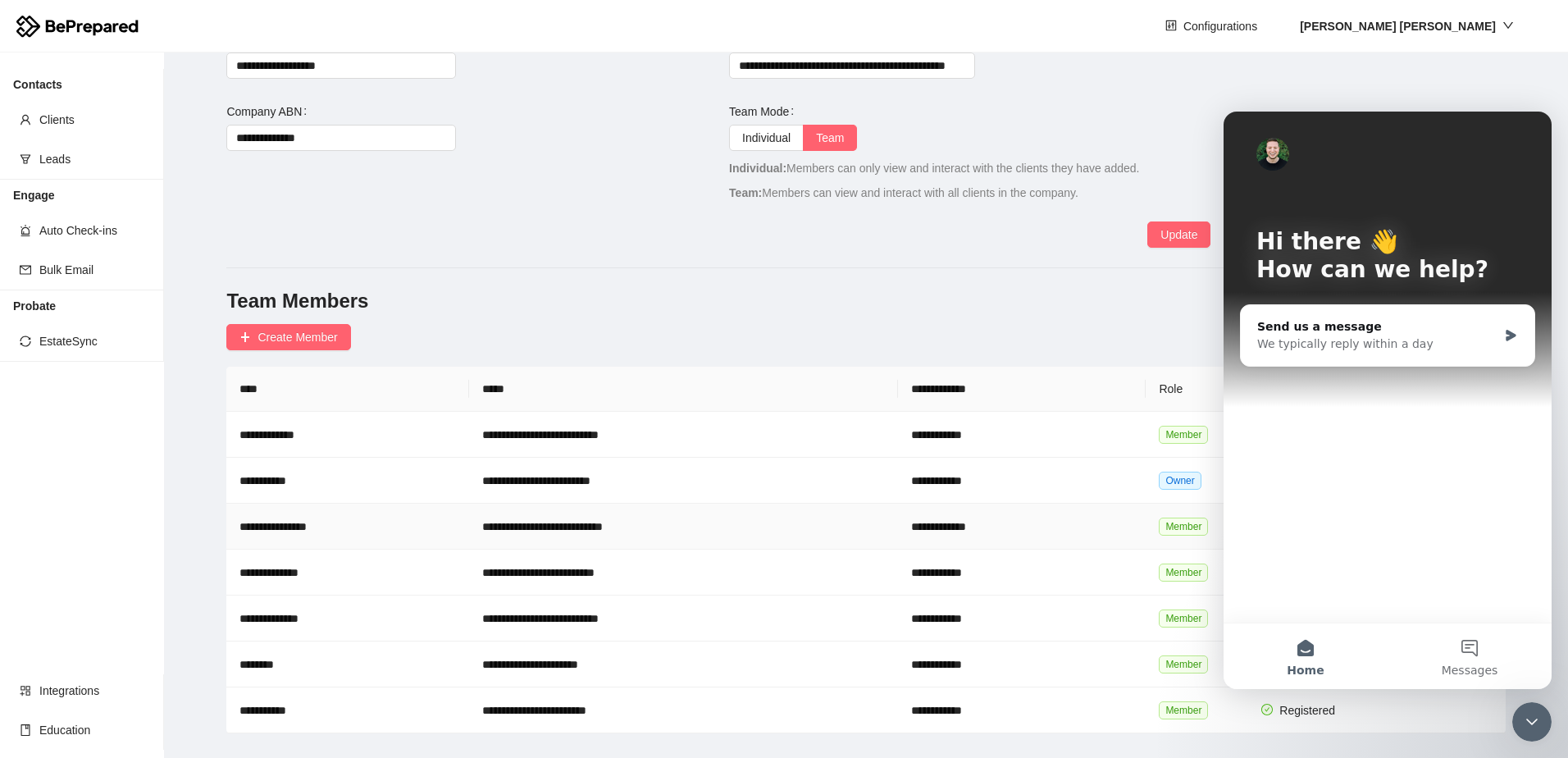
scroll to position [115, 0]
click at [1326, 672] on button "Home" at bounding box center [1306, 656] width 164 height 66
click at [69, 734] on span "Education" at bounding box center [95, 730] width 111 height 33
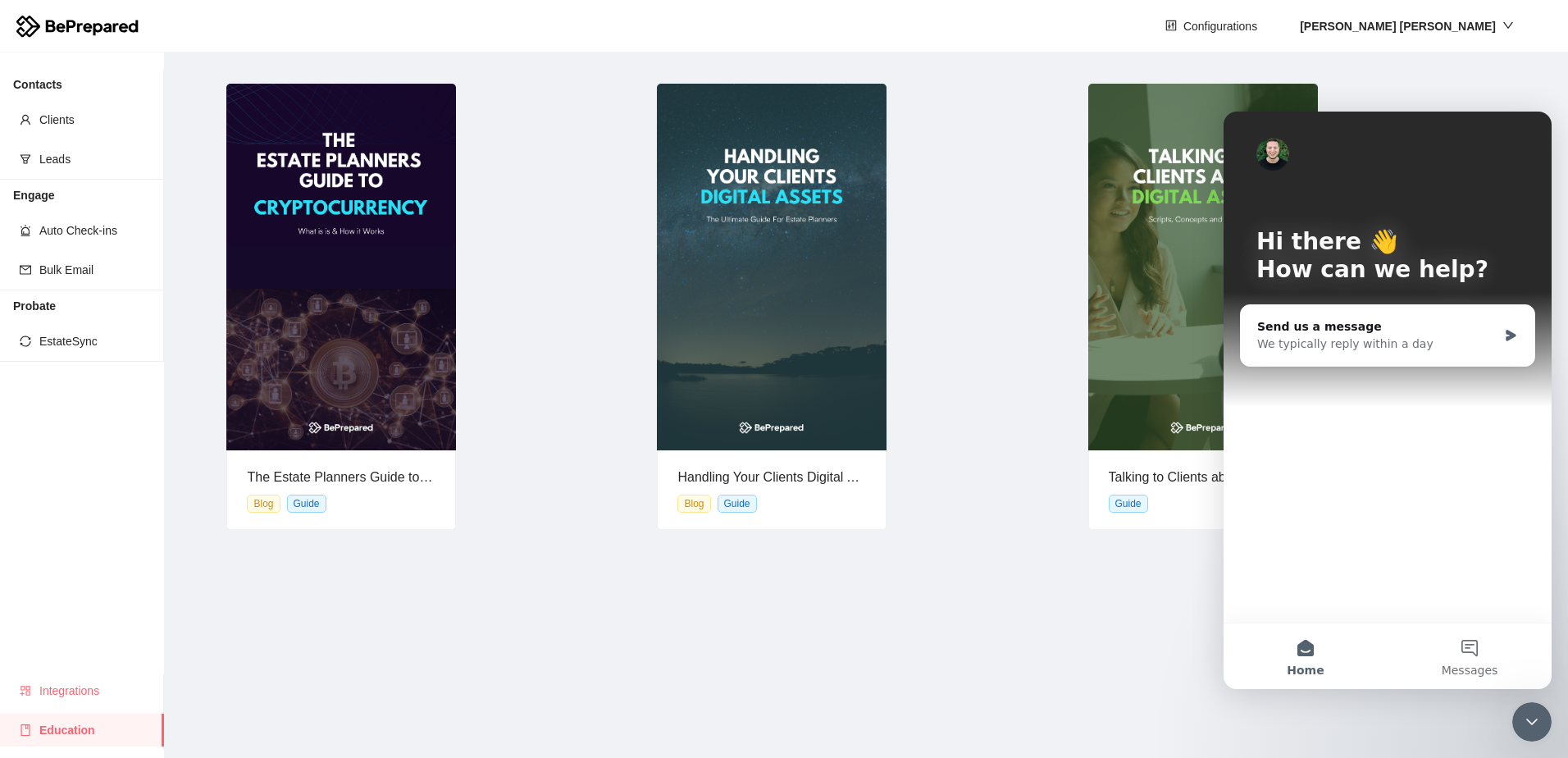
click at [77, 692] on span "Integrations" at bounding box center [95, 691] width 111 height 33
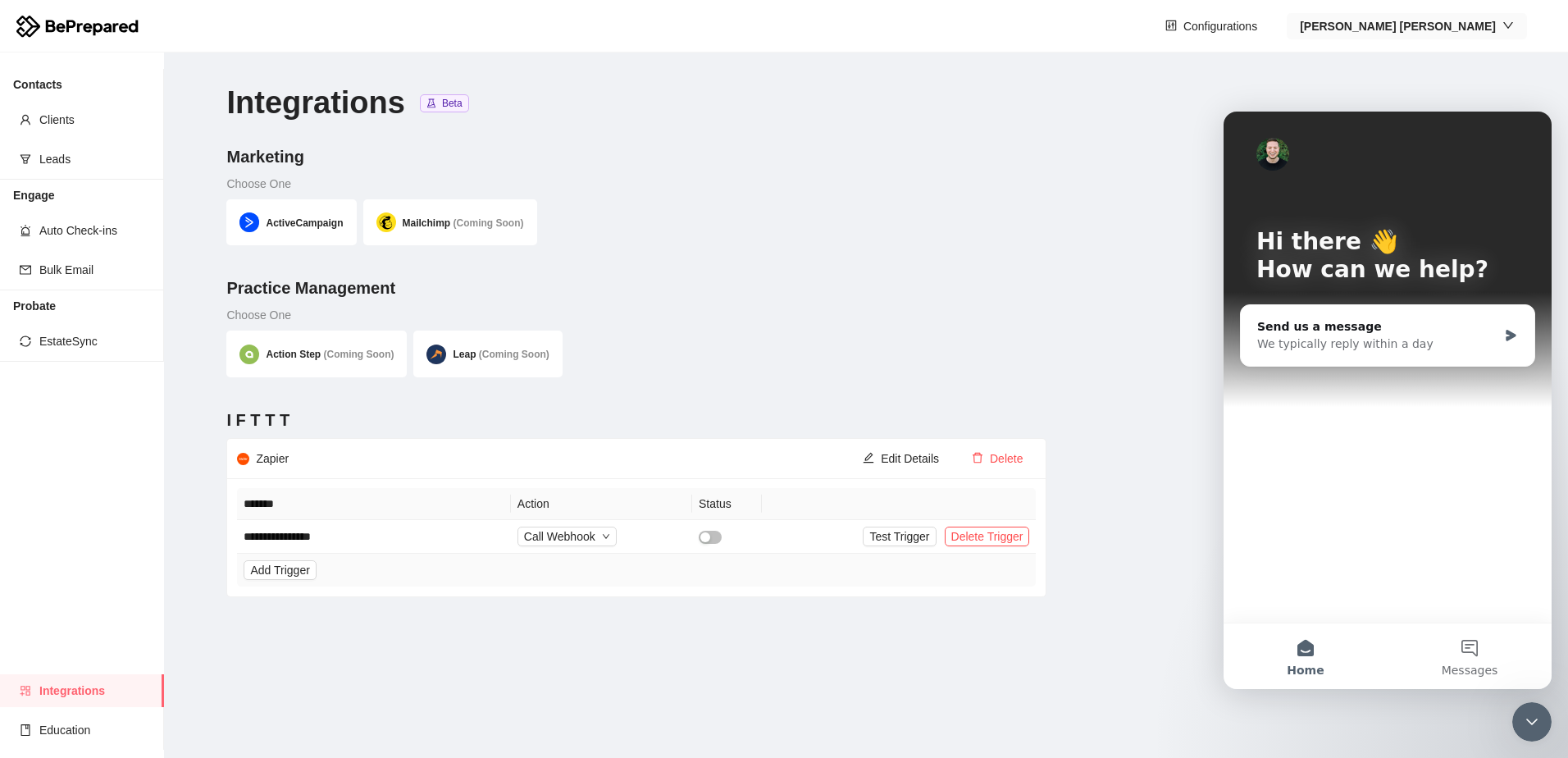
click at [1492, 25] on strong "Katie McRae" at bounding box center [1398, 26] width 196 height 13
click at [1479, 673] on span "Messages" at bounding box center [1470, 670] width 57 height 11
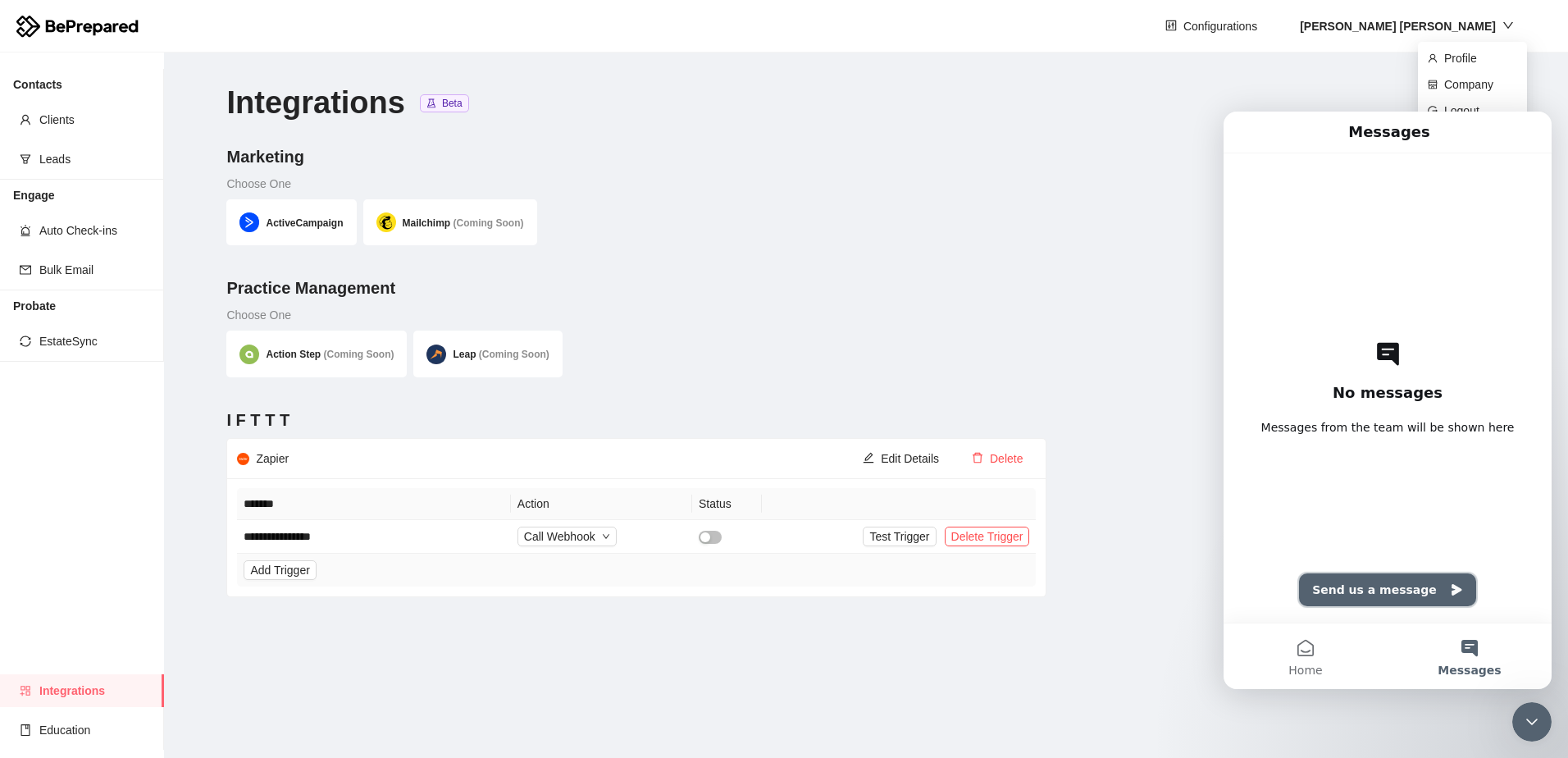
click at [1389, 595] on button "Send us a message" at bounding box center [1388, 590] width 177 height 33
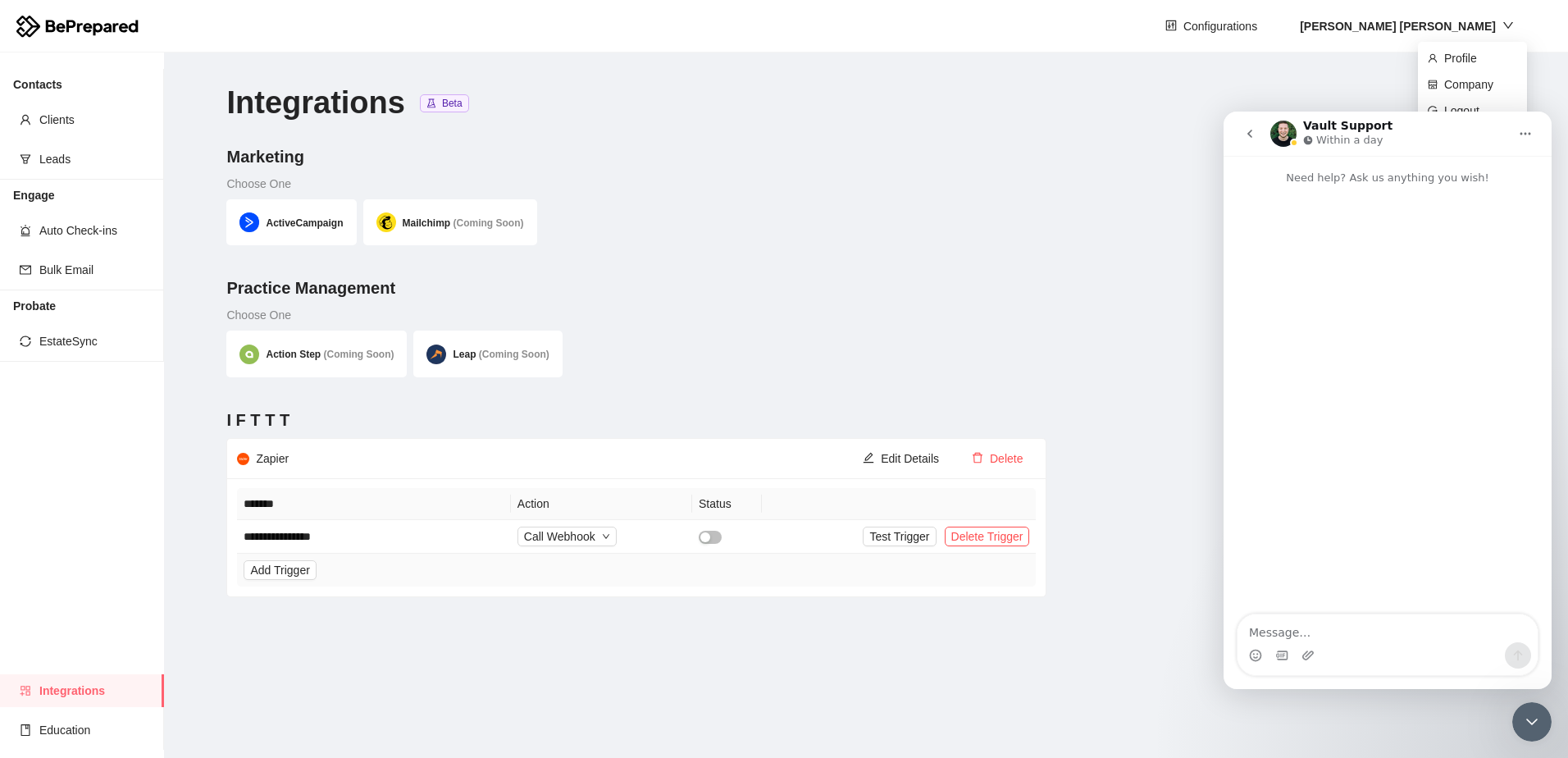
click at [1533, 136] on button "Home" at bounding box center [1526, 134] width 31 height 31
click at [1509, 178] on div "Expand window" at bounding box center [1493, 175] width 91 height 17
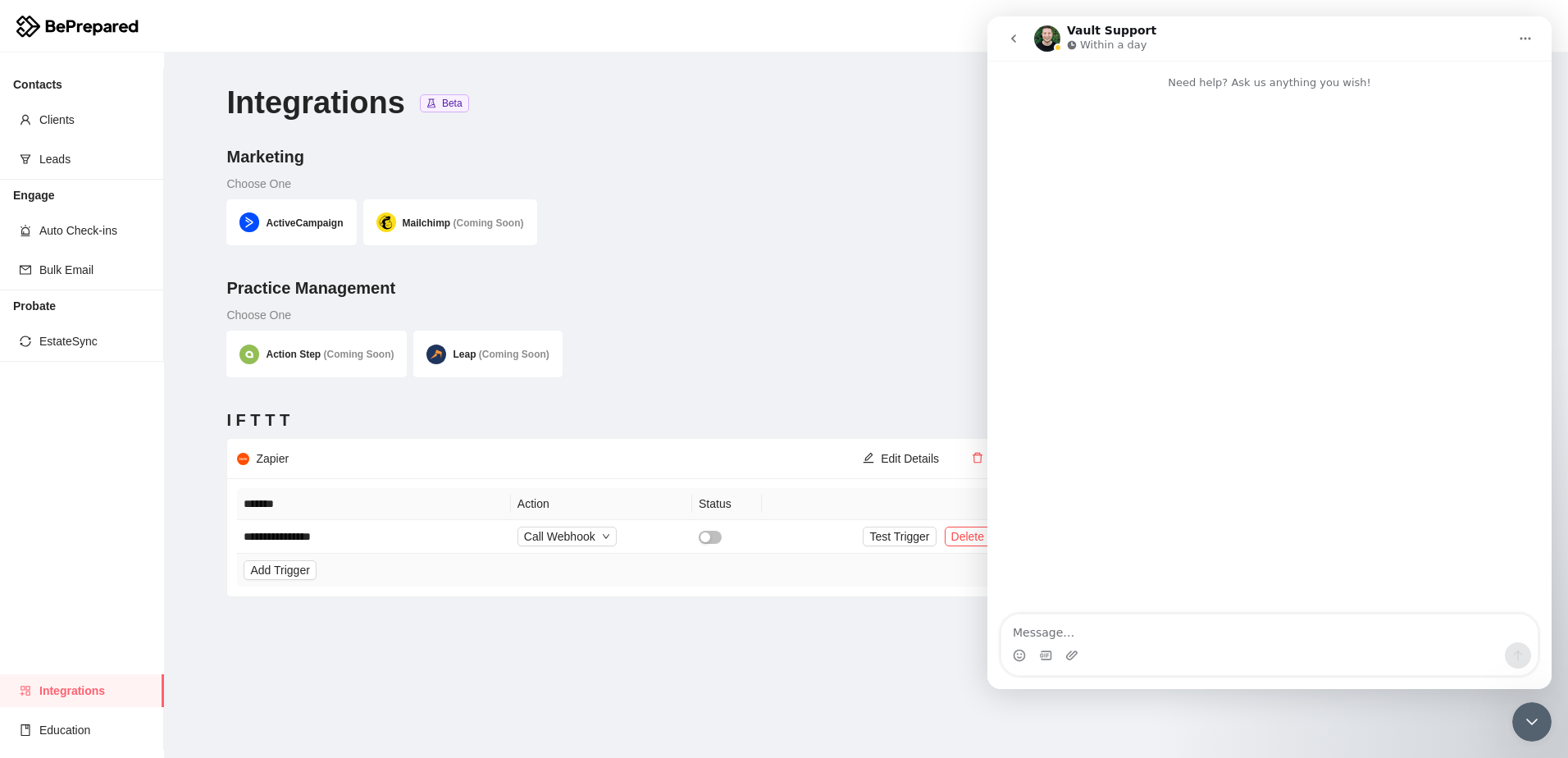
click at [1069, 41] on icon "Intercom messenger" at bounding box center [1072, 45] width 9 height 9
click at [1055, 44] on div "Intercom messenger" at bounding box center [1058, 47] width 9 height 9
click at [1092, 27] on h1 "Vault Support" at bounding box center [1112, 31] width 90 height 12
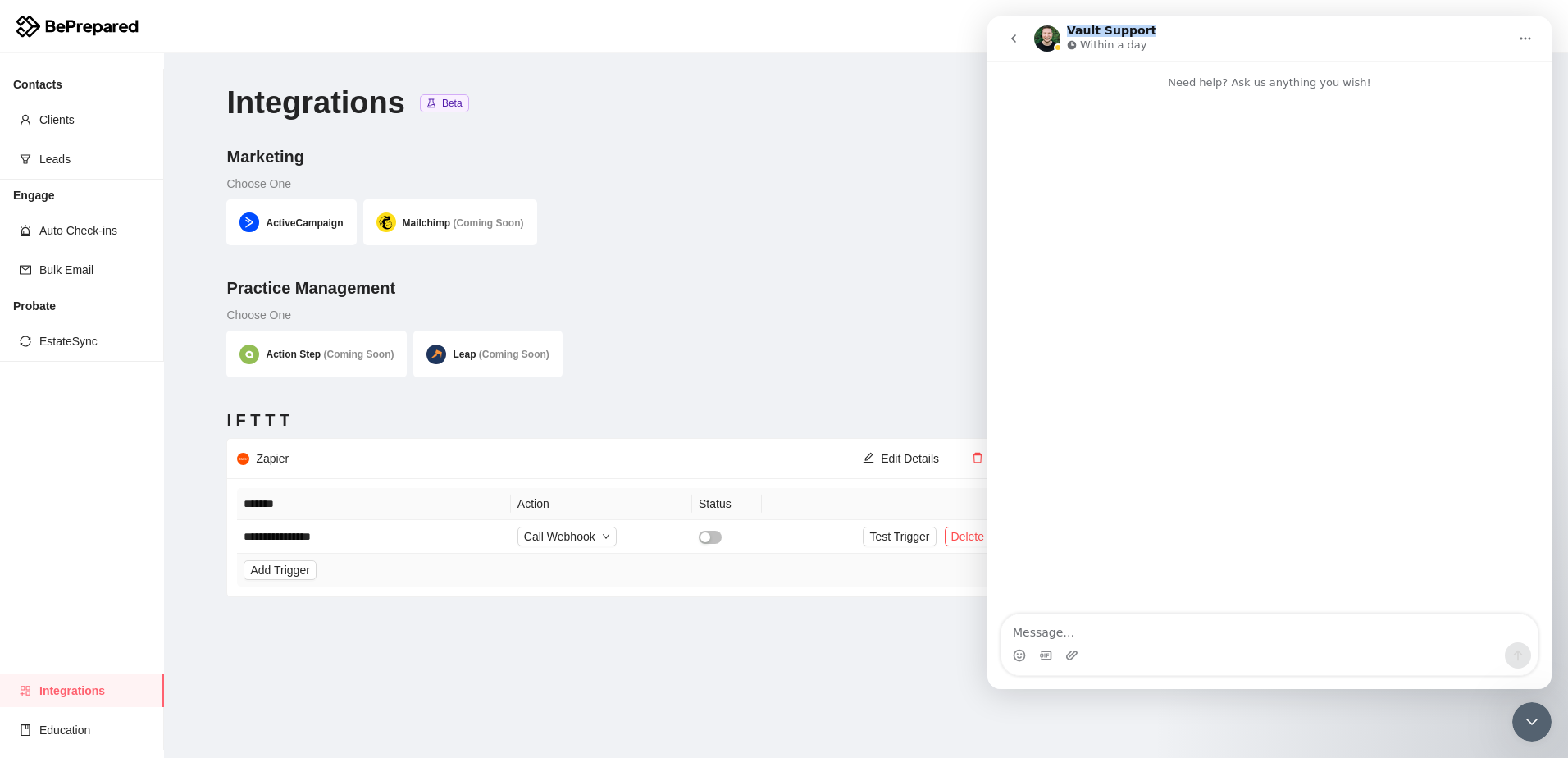
drag, startPoint x: 1092, startPoint y: 27, endPoint x: 1049, endPoint y: 41, distance: 45.2
click at [1049, 41] on img "Intercom messenger" at bounding box center [1048, 38] width 26 height 26
click at [1045, 41] on img "Intercom messenger" at bounding box center [1048, 38] width 26 height 26
click at [107, 34] on icon at bounding box center [78, 25] width 123 height 34
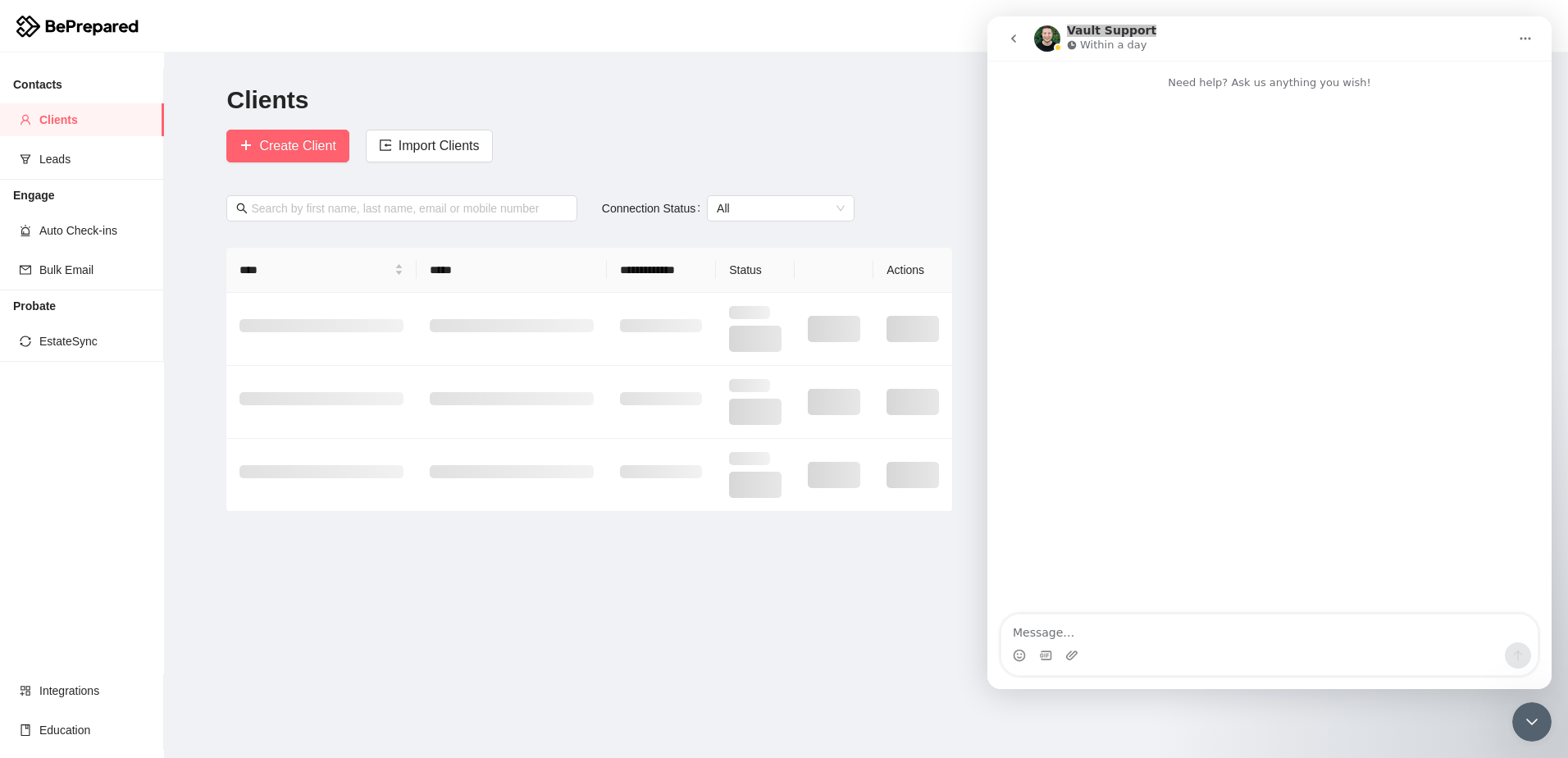
click at [790, 124] on main "**********" at bounding box center [866, 405] width 1404 height 705
